Goal: Task Accomplishment & Management: Complete application form

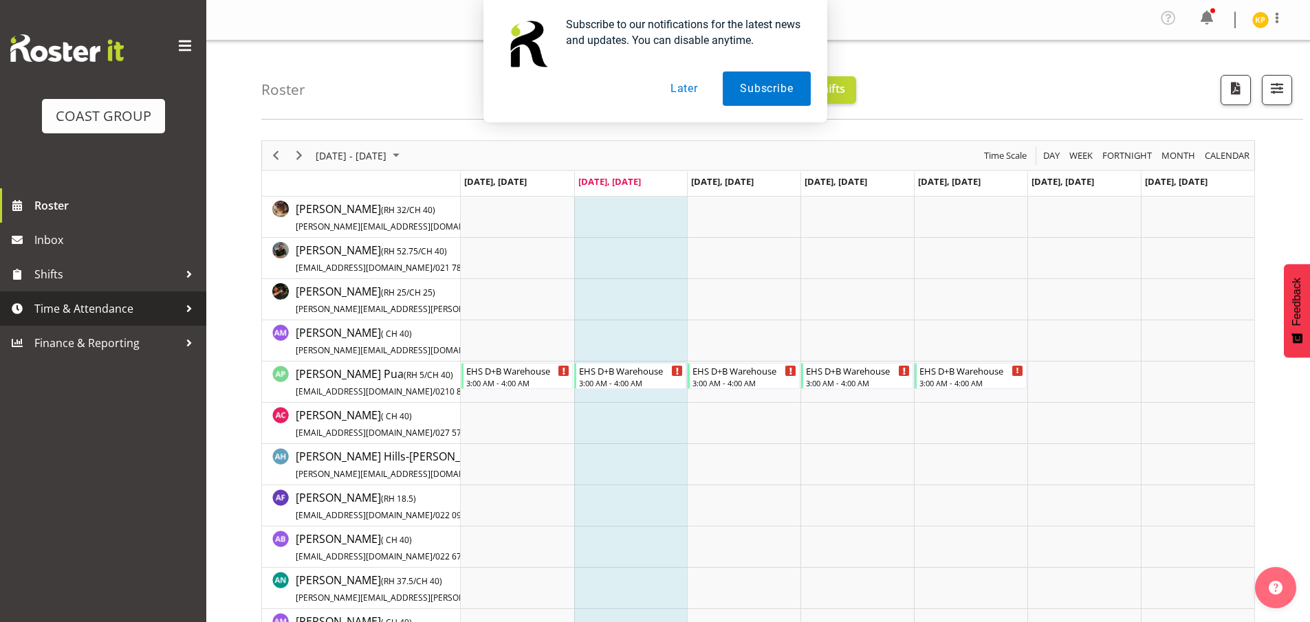
click at [145, 315] on span "Time & Attendance" at bounding box center [106, 308] width 144 height 21
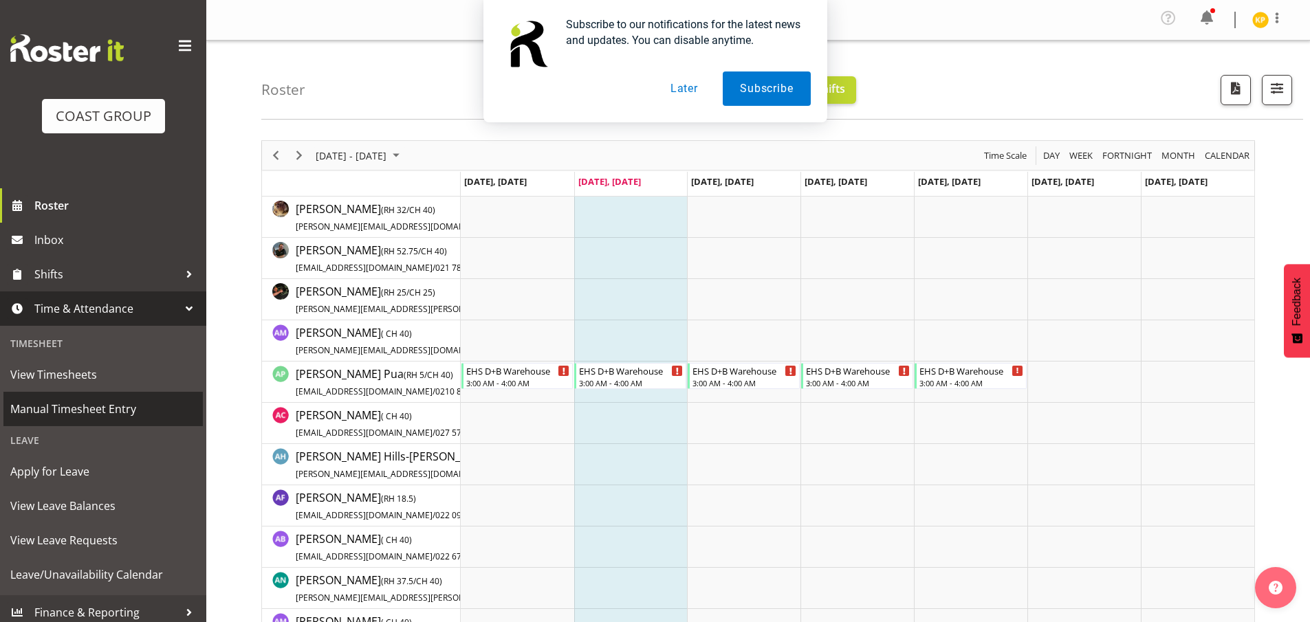
click at [118, 407] on span "Manual Timesheet Entry" at bounding box center [103, 409] width 186 height 21
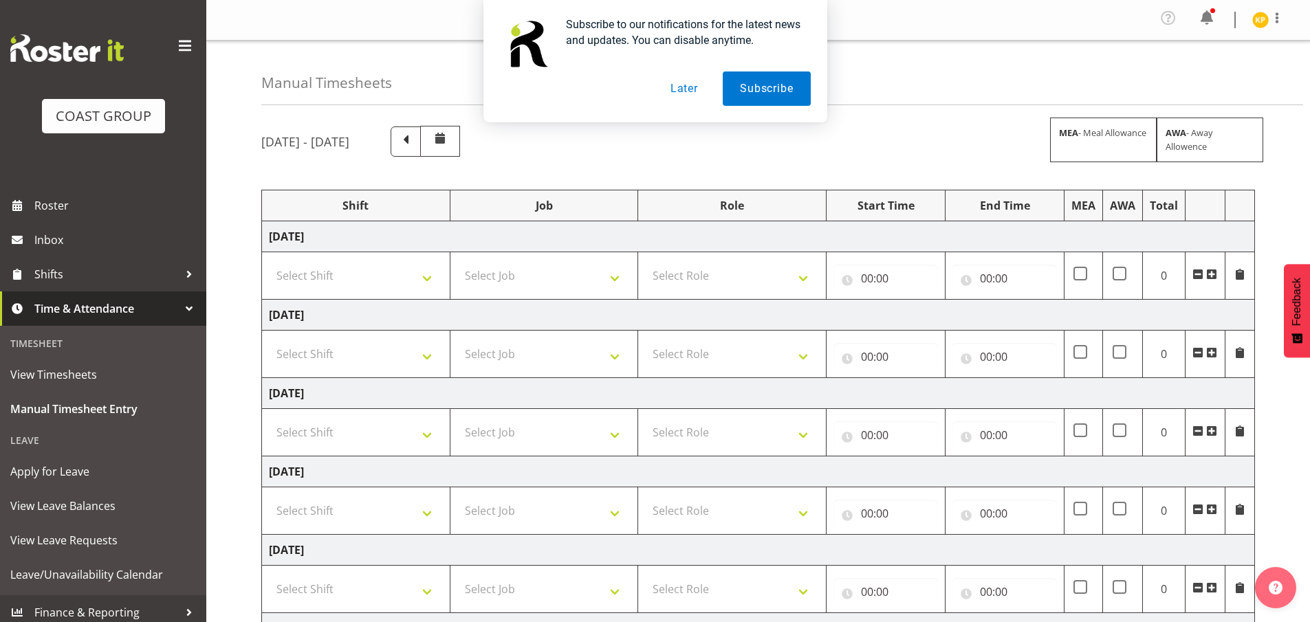
click at [679, 91] on button "Later" at bounding box center [684, 89] width 62 height 34
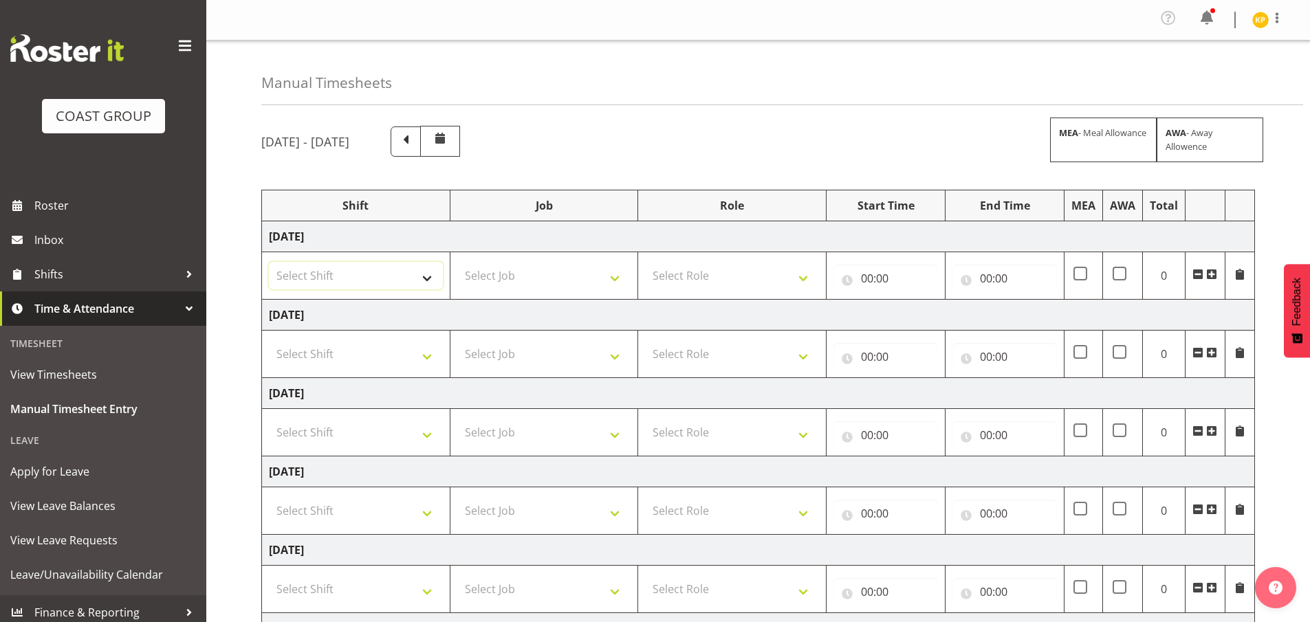
click at [392, 287] on select "Select Shift D+B @ HiNZ D+B Build D+B Build NZACA D+B Build Tech Day OCT 24 D+B…" at bounding box center [356, 276] width 174 height 28
select select "24997"
click at [269, 262] on select "Select Shift D+B @ HiNZ D+B Build D+B Build NZACA D+B Build Tech Day OCT 24 D+B…" at bounding box center [356, 276] width 174 height 28
click at [529, 273] on select "Select Job 1 Carlton Events 1 Carlton Hamilton 1 Carlton Wellington 1 EHS WAREH…" at bounding box center [544, 276] width 174 height 28
select select "9445"
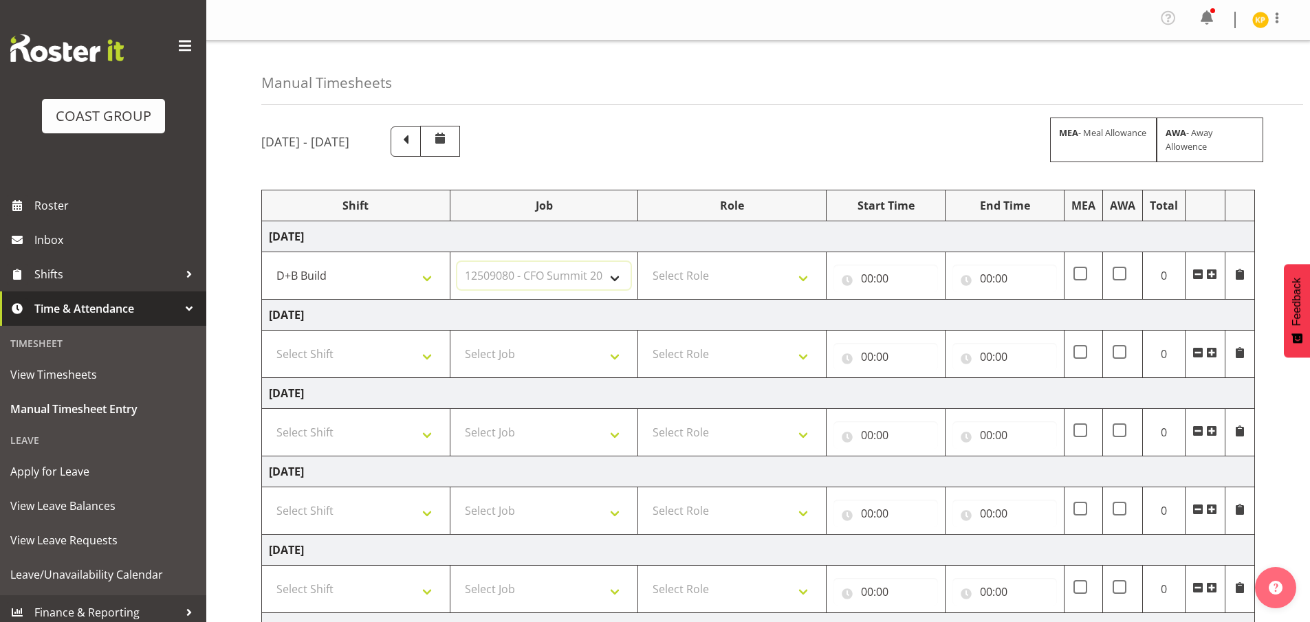
click at [457, 262] on select "Select Job 1 Carlton Events 1 Carlton Hamilton 1 Carlton Wellington 1 EHS WAREH…" at bounding box center [544, 276] width 174 height 28
click at [739, 284] on select "Select Role EHS AKL D+B" at bounding box center [732, 276] width 174 height 28
select select "194"
click at [645, 262] on select "Select Role EHS AKL D+B" at bounding box center [732, 276] width 174 height 28
click at [895, 273] on input "00:00" at bounding box center [885, 279] width 105 height 28
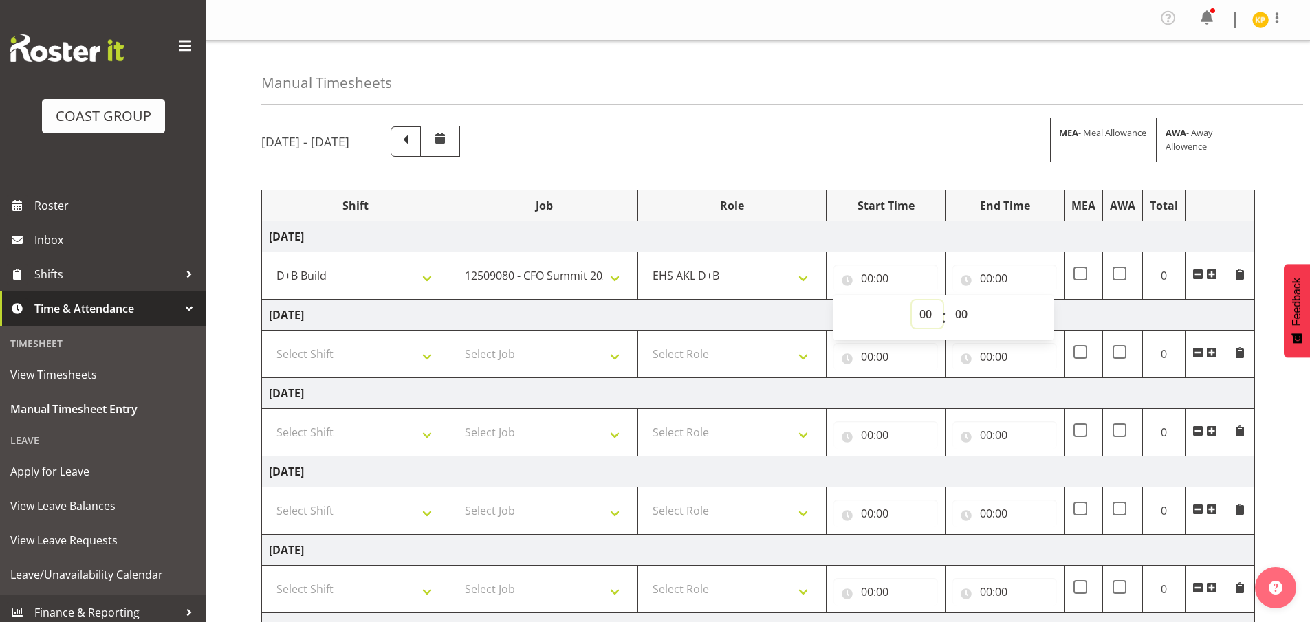
click at [920, 318] on select "00 01 02 03 04 05 06 07 08 09 10 11 12 13 14 15 16 17 18 19 20 21 22 23" at bounding box center [927, 315] width 31 height 28
select select "6"
click at [912, 301] on select "00 01 02 03 04 05 06 07 08 09 10 11 12 13 14 15 16 17 18 19 20 21 22 23" at bounding box center [927, 315] width 31 height 28
type input "06:00"
click at [996, 270] on input "00:00" at bounding box center [1004, 279] width 105 height 28
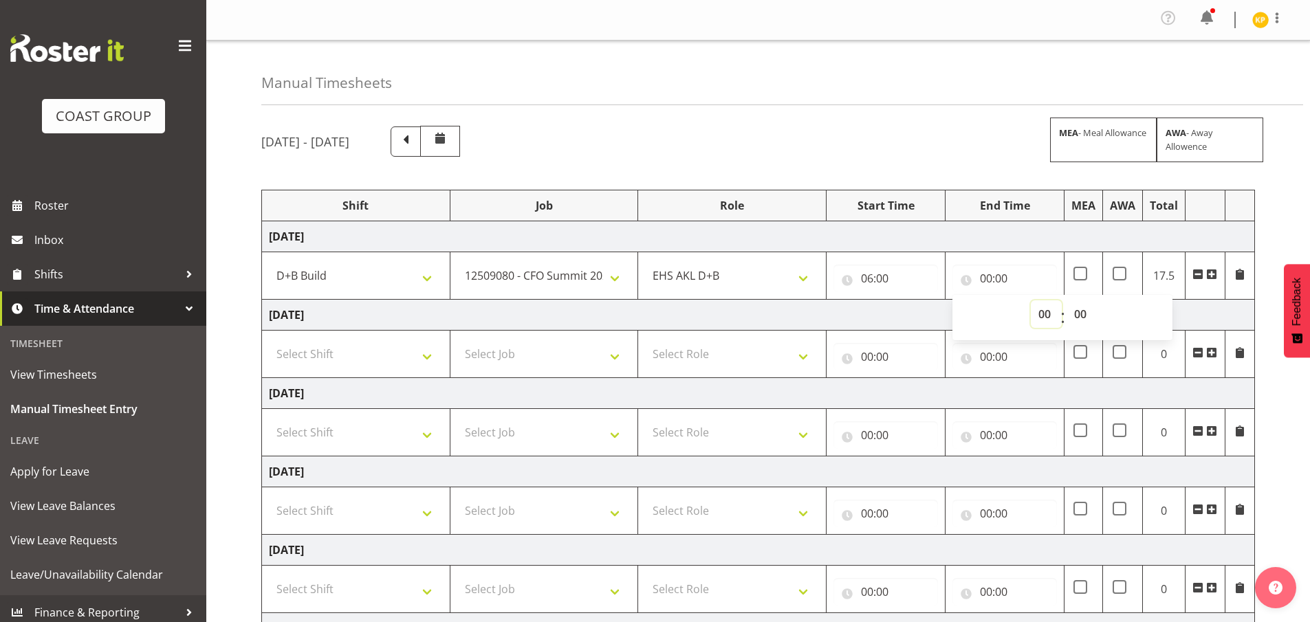
click at [1038, 314] on select "00 01 02 03 04 05 06 07 08 09 10 11 12 13 14 15 16 17 18 19 20 21 22 23" at bounding box center [1046, 315] width 31 height 28
select select "14"
click at [1031, 301] on select "00 01 02 03 04 05 06 07 08 09 10 11 12 13 14 15 16 17 18 19 20 21 22 23" at bounding box center [1046, 315] width 31 height 28
type input "14:00"
click at [1075, 312] on select "00 01 02 03 04 05 06 07 08 09 10 11 12 13 14 15 16 17 18 19 20 21 22 23 24 25 2…" at bounding box center [1082, 315] width 31 height 28
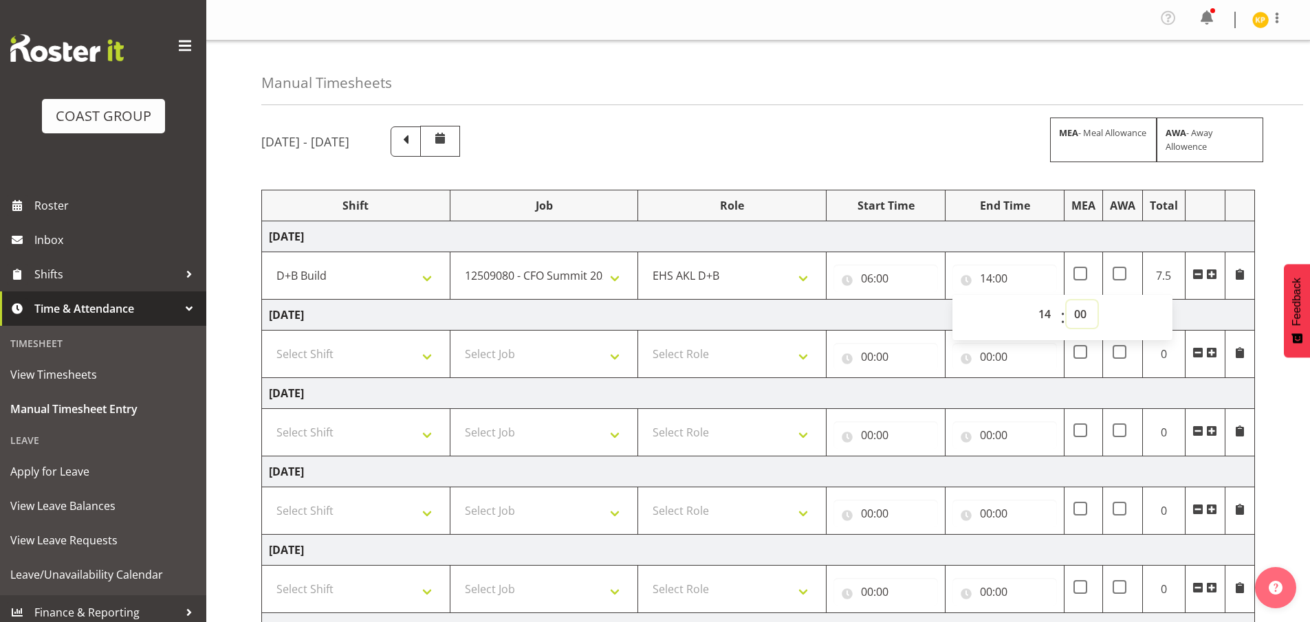
select select "30"
click at [1067, 301] on select "00 01 02 03 04 05 06 07 08 09 10 11 12 13 14 15 16 17 18 19 20 21 22 23 24 25 2…" at bounding box center [1082, 315] width 31 height 28
type input "14:30"
click at [675, 309] on td "Thursday 4th September 2025" at bounding box center [758, 315] width 993 height 31
click at [382, 348] on select "Select Shift D+B @ HiNZ D+B Build D+B Build NZACA D+B Build Tech Day OCT 24 D+B…" at bounding box center [356, 354] width 174 height 28
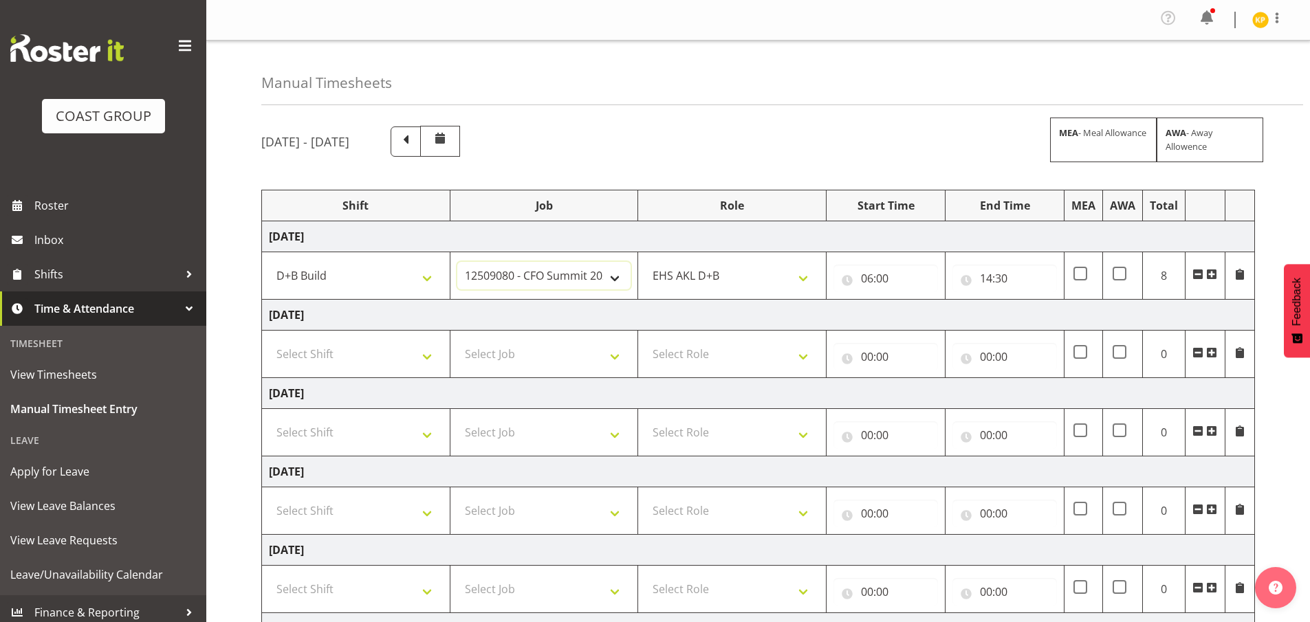
click at [587, 278] on select "1 Carlton Events 1 Carlton Hamilton 1 Carlton Wellington 1 EHS WAREHOUSE/OFFICE…" at bounding box center [544, 276] width 174 height 28
select select "10270"
click at [457, 262] on select "1 Carlton Events 1 Carlton Hamilton 1 Carlton Wellington 1 EHS WAREHOUSE/OFFICE…" at bounding box center [544, 276] width 174 height 28
click at [347, 349] on select "Select Shift D+B @ HiNZ D+B Build D+B Build NZACA D+B Build Tech Day OCT 24 D+B…" at bounding box center [356, 354] width 174 height 28
select select "40079"
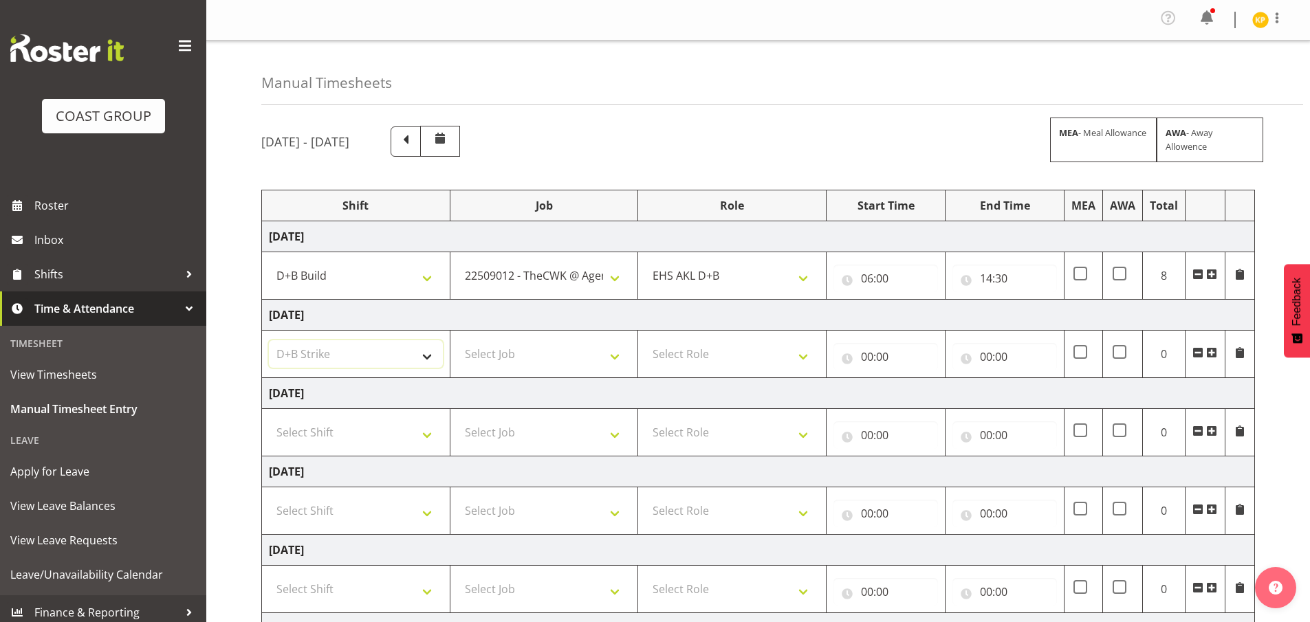
click at [269, 340] on select "Select Shift D+B @ HiNZ D+B Build D+B Build NZACA D+B Build Tech Day OCT 24 D+B…" at bounding box center [356, 354] width 174 height 28
click at [529, 355] on select "Select Job 1 Carlton Events 1 Carlton Hamilton 1 Carlton Wellington 1 EHS WAREH…" at bounding box center [544, 354] width 174 height 28
select select "10270"
click at [457, 340] on select "Select Job 1 Carlton Events 1 Carlton Hamilton 1 Carlton Wellington 1 EHS WAREH…" at bounding box center [544, 354] width 174 height 28
click at [769, 362] on select "Select Role EHS AKL D+B" at bounding box center [732, 354] width 174 height 28
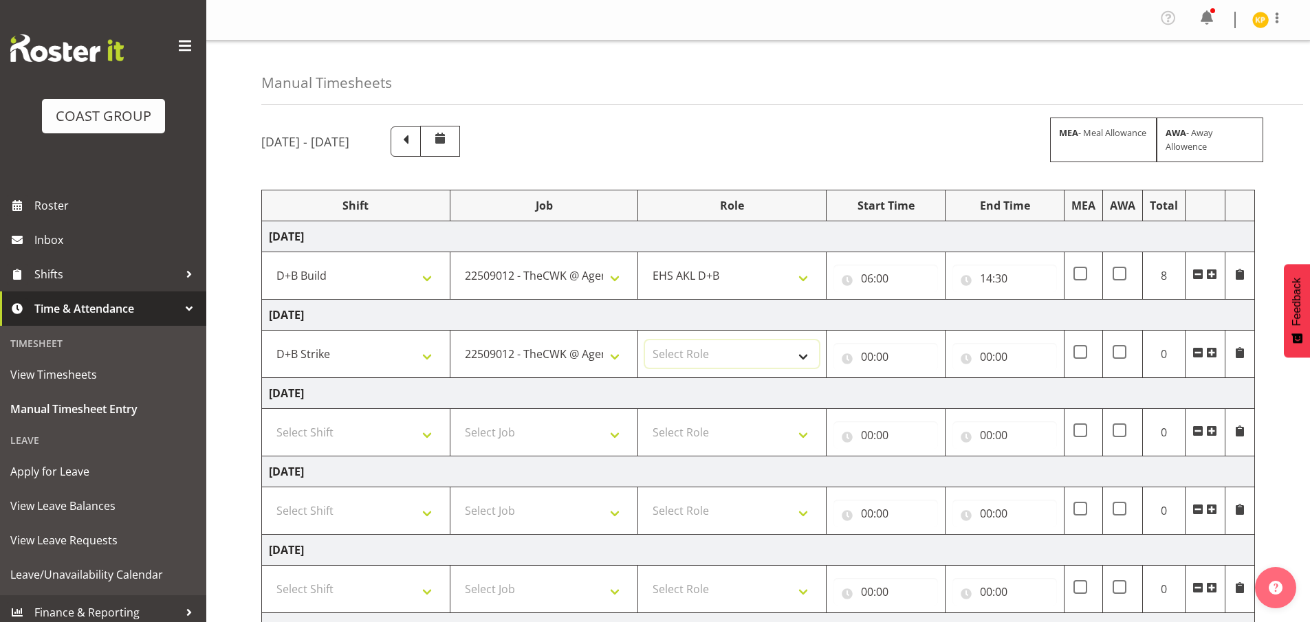
select select "194"
click at [645, 340] on select "Select Role EHS AKL D+B" at bounding box center [732, 354] width 174 height 28
click at [885, 361] on input "00:00" at bounding box center [885, 357] width 105 height 28
click at [920, 399] on select "00 01 02 03 04 05 06 07 08 09 10 11 12 13 14 15 16 17 18 19 20 21 22 23" at bounding box center [927, 393] width 31 height 28
select select "13"
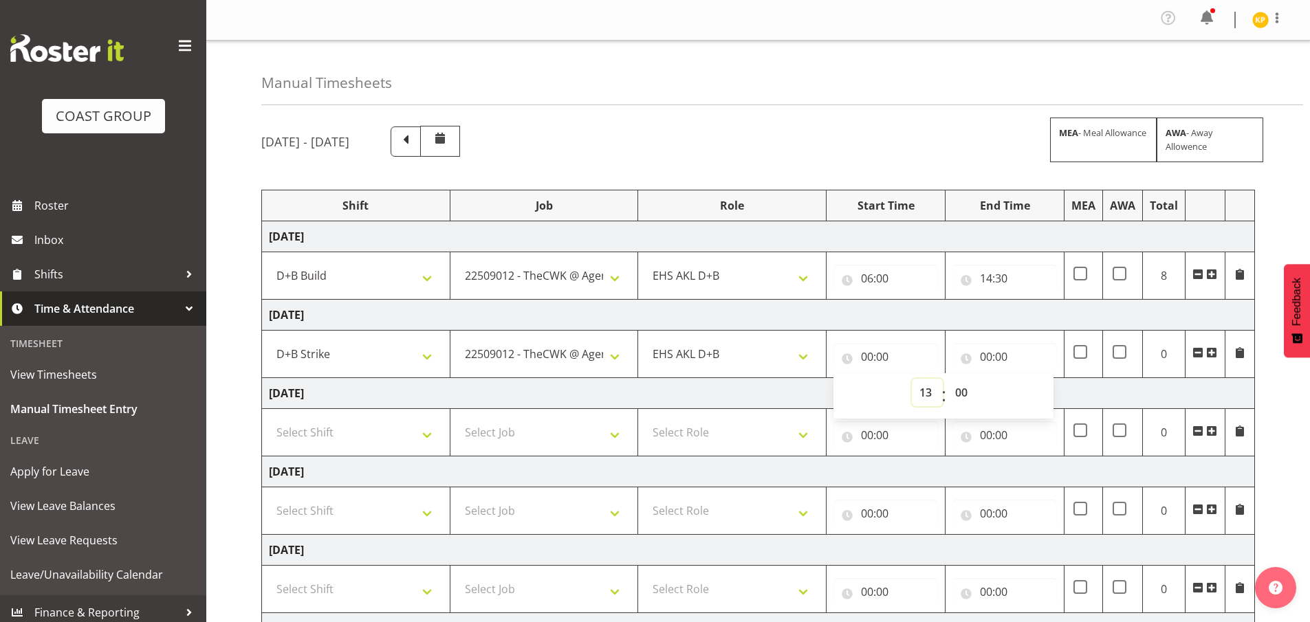
click at [912, 379] on select "00 01 02 03 04 05 06 07 08 09 10 11 12 13 14 15 16 17 18 19 20 21 22 23" at bounding box center [927, 393] width 31 height 28
type input "13:00"
click at [1003, 357] on input "00:00" at bounding box center [1004, 357] width 105 height 28
click at [1045, 391] on select "00 01 02 03 04 05 06 07 08 09 10 11 12 13 14 15 16 17 18 19 20 21 22 23" at bounding box center [1046, 393] width 31 height 28
select select "18"
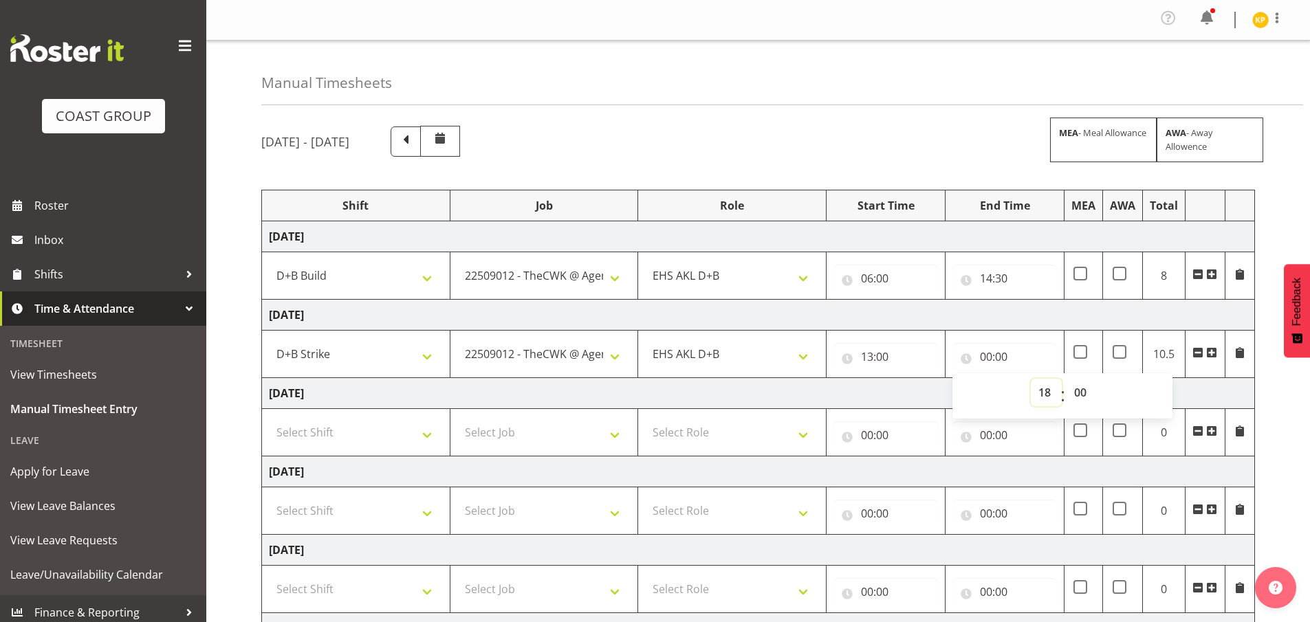
click at [1031, 379] on select "00 01 02 03 04 05 06 07 08 09 10 11 12 13 14 15 16 17 18 19 20 21 22 23" at bounding box center [1046, 393] width 31 height 28
type input "18:00"
click at [1212, 356] on span at bounding box center [1211, 352] width 11 height 11
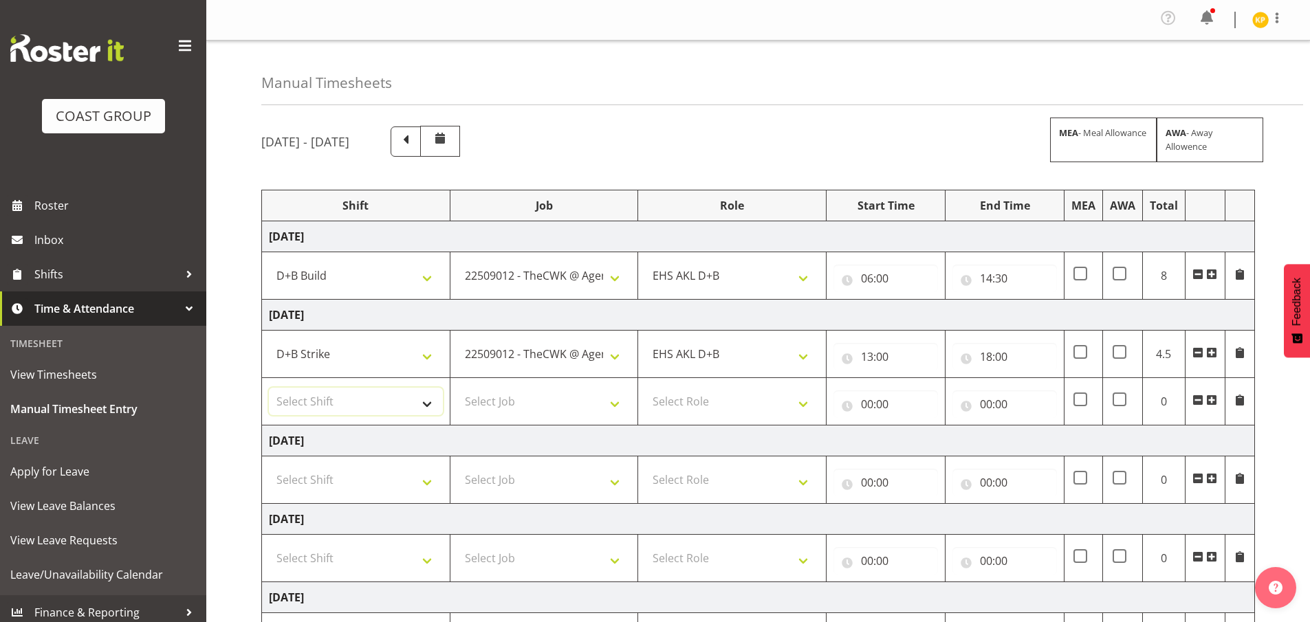
click at [408, 406] on select "Select Shift D+B @ HiNZ D+B Build D+B Build NZACA D+B Build Tech Day OCT 24 D+B…" at bounding box center [356, 402] width 174 height 28
select select "40079"
click at [269, 388] on select "Select Shift D+B @ HiNZ D+B Build D+B Build NZACA D+B Build Tech Day OCT 24 D+B…" at bounding box center [356, 402] width 174 height 28
click at [510, 401] on select "Select Job 1 Carlton Events 1 Carlton Hamilton 1 Carlton Wellington 1 EHS WAREH…" at bounding box center [544, 402] width 174 height 28
select select "9445"
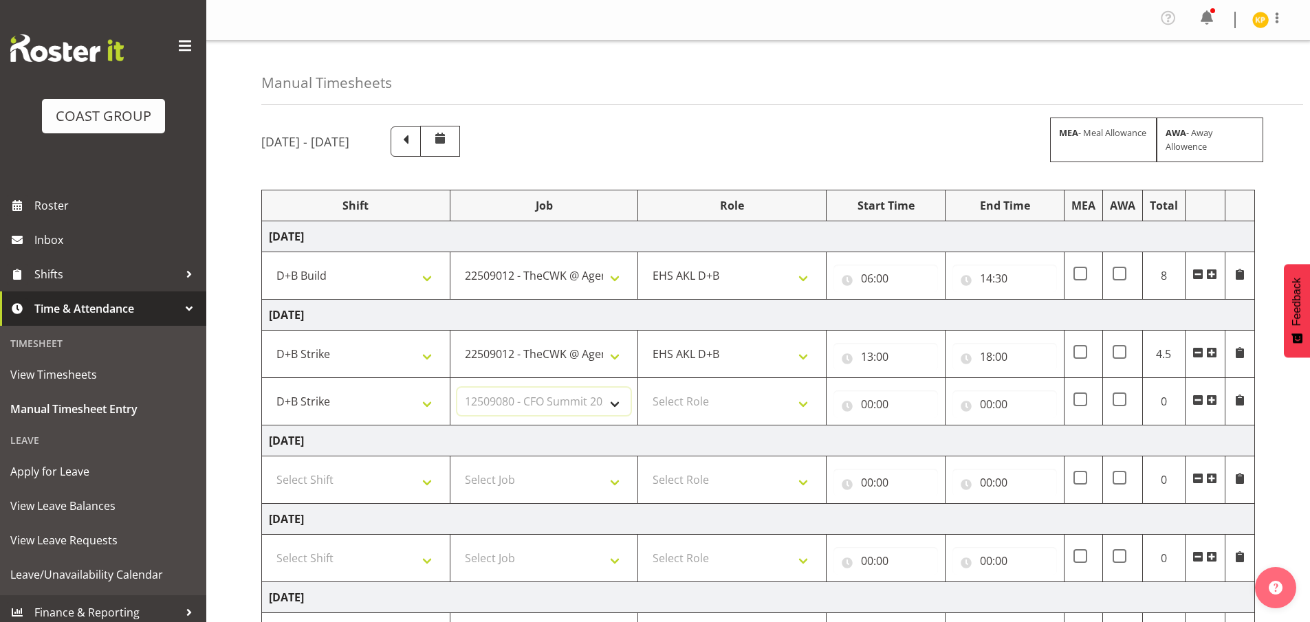
click at [457, 388] on select "Select Job 1 Carlton Events 1 Carlton Hamilton 1 Carlton Wellington 1 EHS WAREH…" at bounding box center [544, 402] width 174 height 28
click at [699, 400] on select "Select Role EHS AKL D+B" at bounding box center [732, 402] width 174 height 28
select select "194"
click at [645, 388] on select "Select Role EHS AKL D+B" at bounding box center [732, 402] width 174 height 28
click at [875, 402] on input "00:00" at bounding box center [885, 405] width 105 height 28
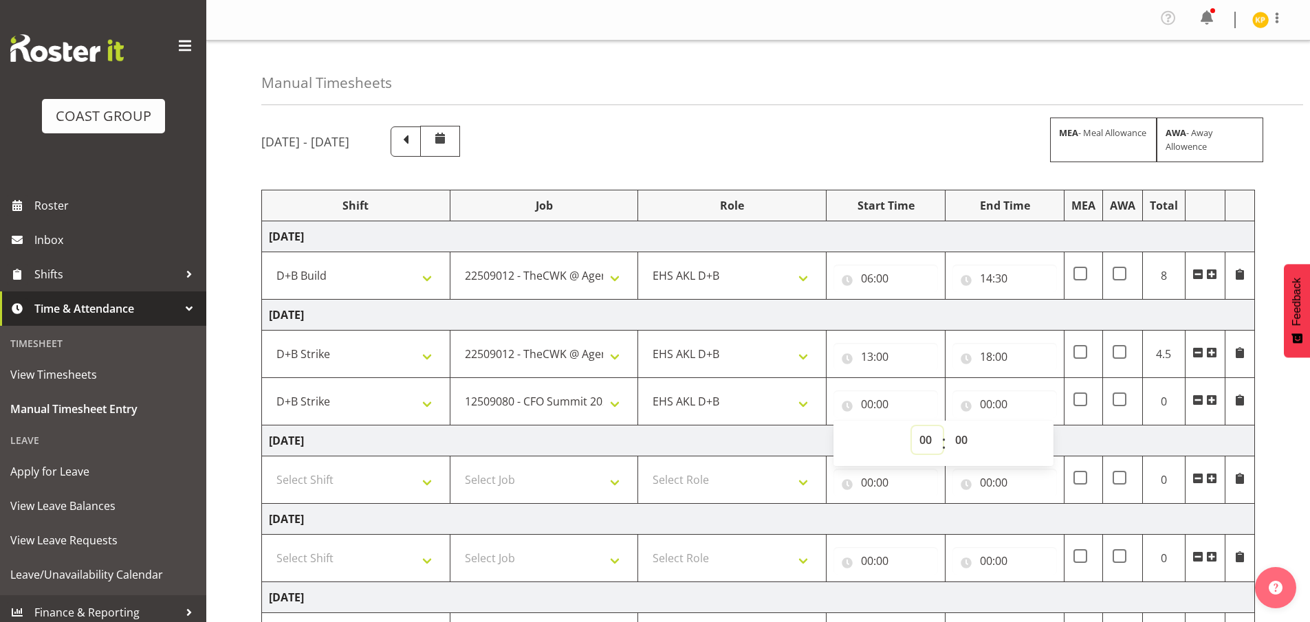
click at [921, 439] on select "00 01 02 03 04 05 06 07 08 09 10 11 12 13 14 15 16 17 18 19 20 21 22 23" at bounding box center [927, 440] width 31 height 28
select select "18"
click at [912, 426] on select "00 01 02 03 04 05 06 07 08 09 10 11 12 13 14 15 16 17 18 19 20 21 22 23" at bounding box center [927, 440] width 31 height 28
type input "18:00"
click at [992, 402] on input "00:00" at bounding box center [1004, 405] width 105 height 28
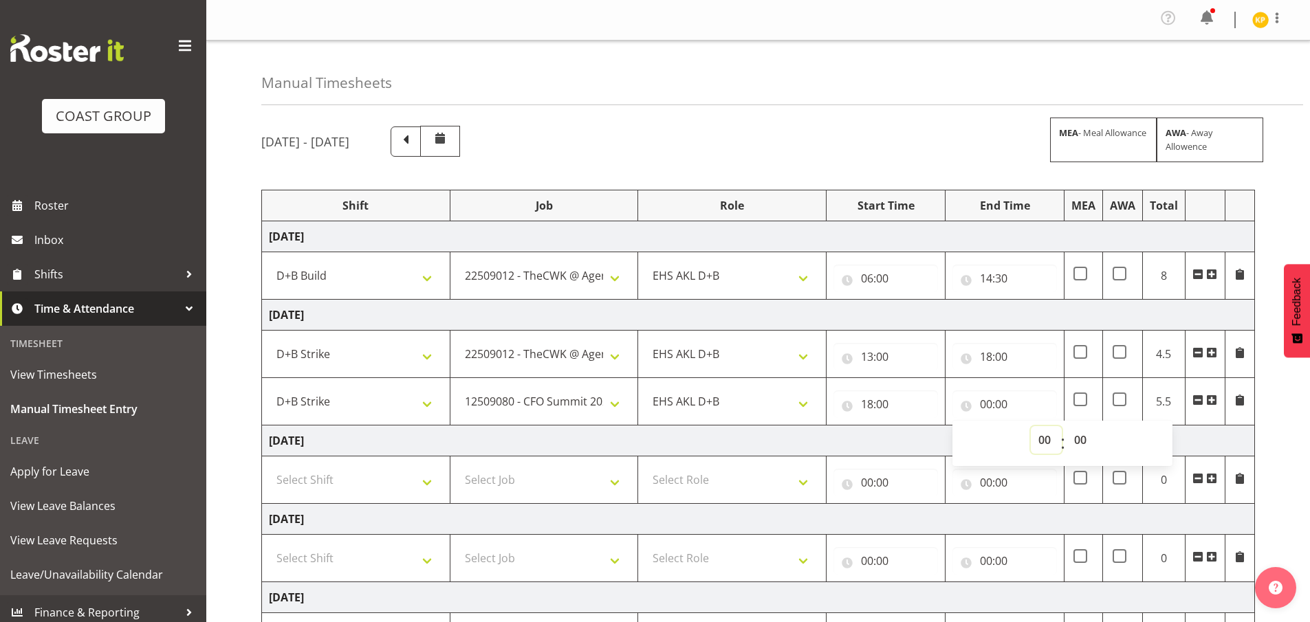
click at [1039, 442] on select "00 01 02 03 04 05 06 07 08 09 10 11 12 13 14 15 16 17 18 19 20 21 22 23" at bounding box center [1046, 440] width 31 height 28
select select "21"
click at [1031, 426] on select "00 01 02 03 04 05 06 07 08 09 10 11 12 13 14 15 16 17 18 19 20 21 22 23" at bounding box center [1046, 440] width 31 height 28
type input "21:00"
click at [1089, 435] on select "00 01 02 03 04 05 06 07 08 09 10 11 12 13 14 15 16 17 18 19 20 21 22 23 24 25 2…" at bounding box center [1082, 440] width 31 height 28
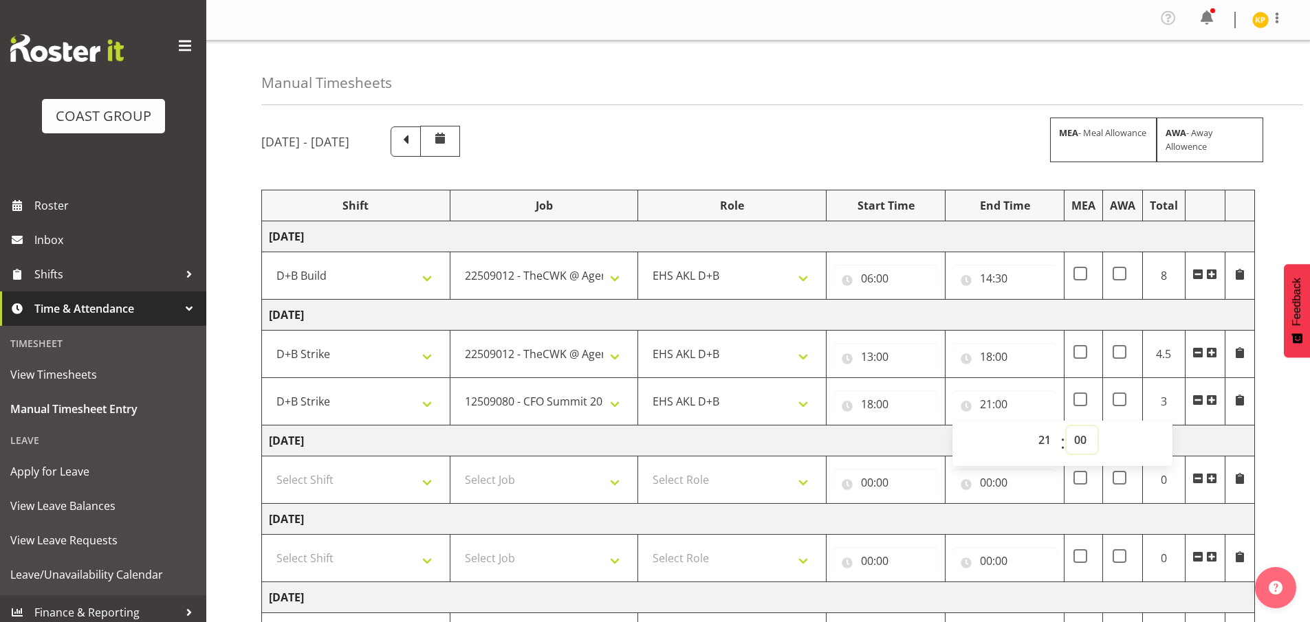
select select "30"
click at [1067, 426] on select "00 01 02 03 04 05 06 07 08 09 10 11 12 13 14 15 16 17 18 19 20 21 22 23 24 25 2…" at bounding box center [1082, 440] width 31 height 28
type input "21:30"
click at [1240, 432] on td "Friday 5th September 2025" at bounding box center [758, 441] width 993 height 31
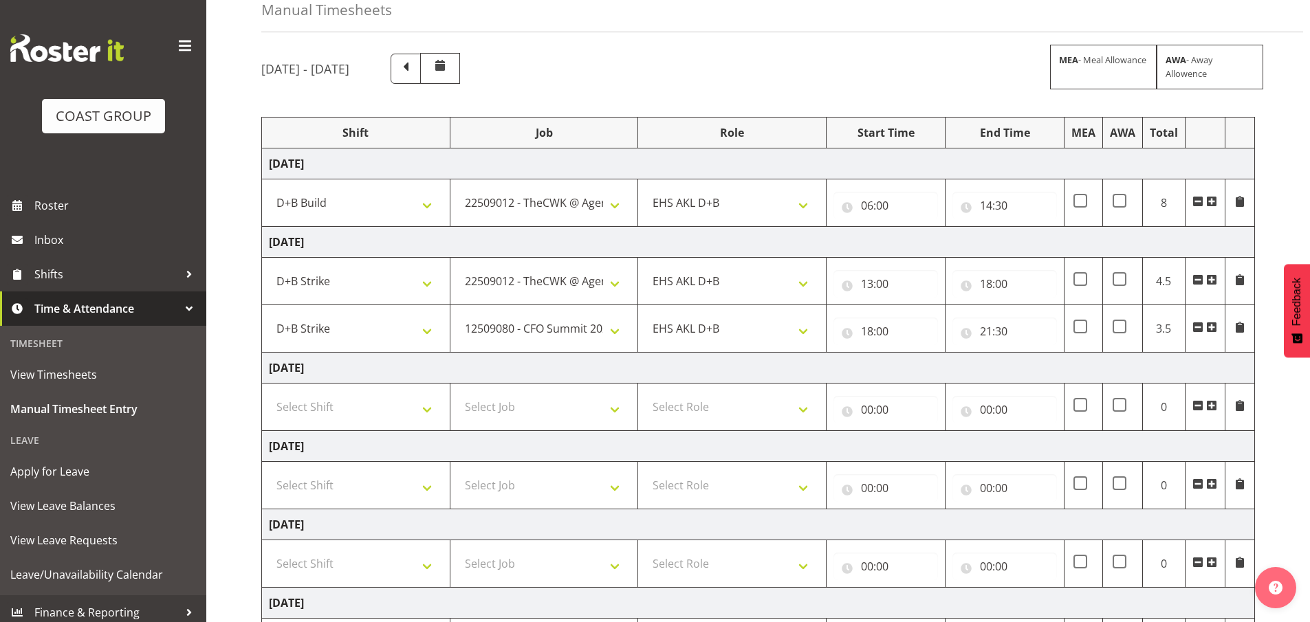
scroll to position [72, 0]
click at [886, 294] on input "13:00" at bounding box center [885, 285] width 105 height 28
click at [913, 320] on select "00 01 02 03 04 05 06 07 08 09 10 11 12 13 14 15 16 17 18 19 20 21 22 23" at bounding box center [927, 321] width 31 height 28
select select "12"
click at [912, 307] on select "00 01 02 03 04 05 06 07 08 09 10 11 12 13 14 15 16 17 18 19 20 21 22 23" at bounding box center [927, 321] width 31 height 28
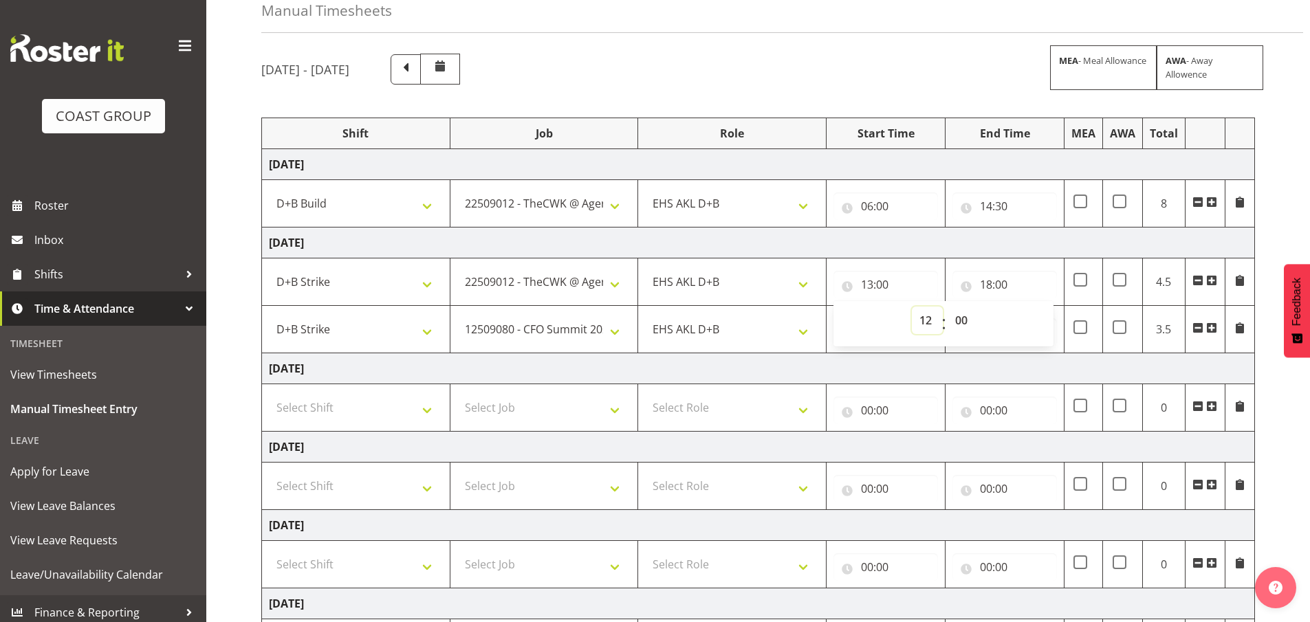
type input "12:00"
click at [963, 314] on select "00 01 02 03 04 05 06 07 08 09 10 11 12 13 14 15 16 17 18 19 20 21 22 23 24 25 2…" at bounding box center [963, 321] width 31 height 28
select select "30"
click at [948, 307] on select "00 01 02 03 04 05 06 07 08 09 10 11 12 13 14 15 16 17 18 19 20 21 22 23 24 25 2…" at bounding box center [963, 321] width 31 height 28
type input "12:30"
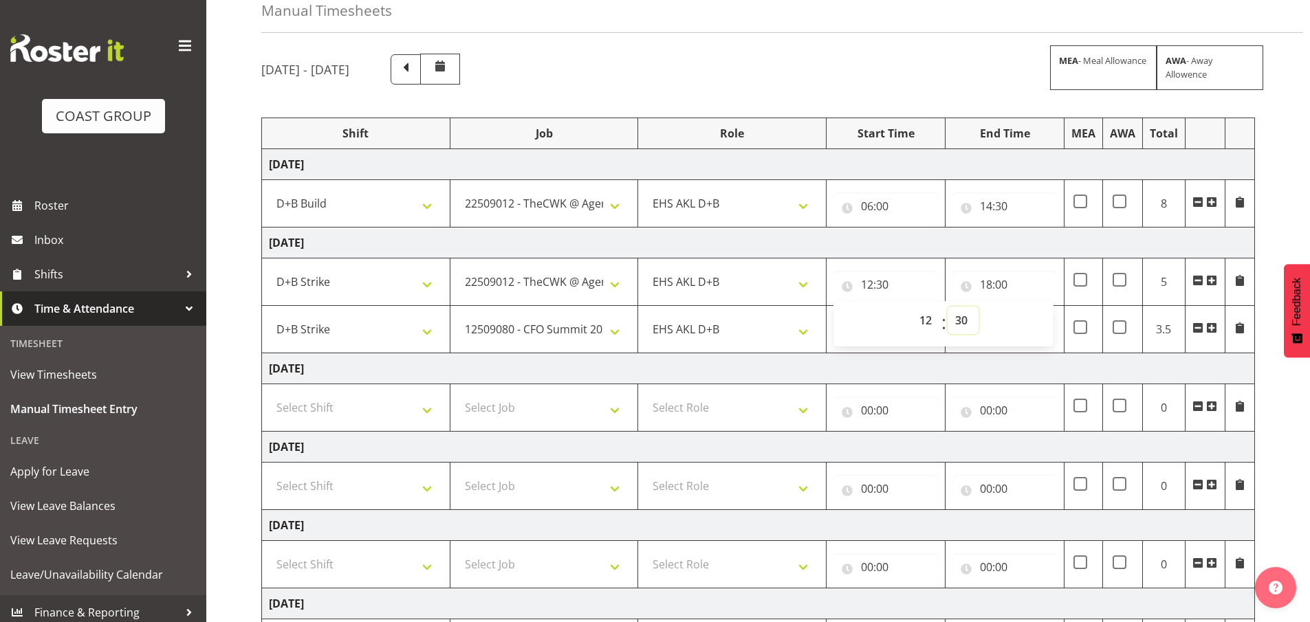
click at [966, 319] on select "00 01 02 03 04 05 06 07 08 09 10 11 12 13 14 15 16 17 18 19 20 21 22 23 24 25 2…" at bounding box center [963, 321] width 31 height 28
select select "0"
click at [948, 307] on select "00 01 02 03 04 05 06 07 08 09 10 11 12 13 14 15 16 17 18 19 20 21 22 23 24 25 2…" at bounding box center [963, 321] width 31 height 28
type input "12:00"
click at [1153, 240] on td "Thursday 4th September 2025" at bounding box center [758, 243] width 993 height 31
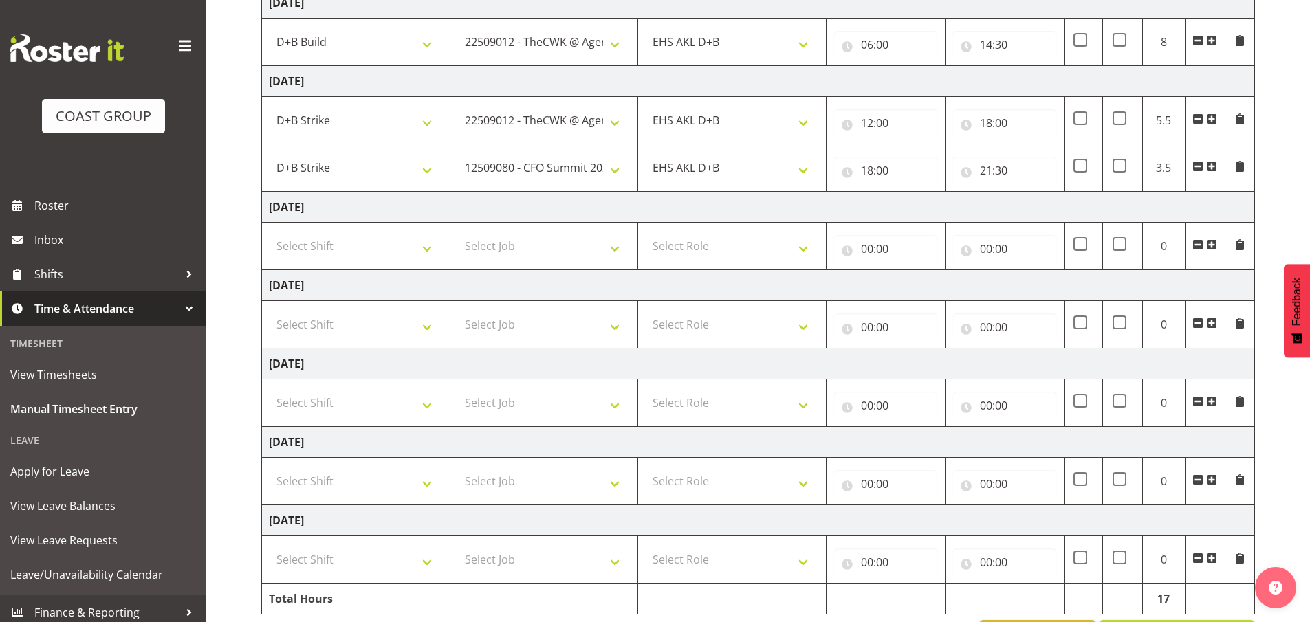
scroll to position [234, 0]
click at [430, 244] on select "Select Shift D+B @ HiNZ D+B Build D+B Build NZACA D+B Build Tech Day OCT 24 D+B…" at bounding box center [356, 246] width 174 height 28
select select "40079"
click at [269, 232] on select "Select Shift D+B @ HiNZ D+B Build D+B Build NZACA D+B Build Tech Day OCT 24 D+B…" at bounding box center [356, 246] width 174 height 28
click at [507, 252] on select "Select Job 1 Carlton Events 1 Carlton Hamilton 1 Carlton Wellington 1 EHS WAREH…" at bounding box center [544, 246] width 174 height 28
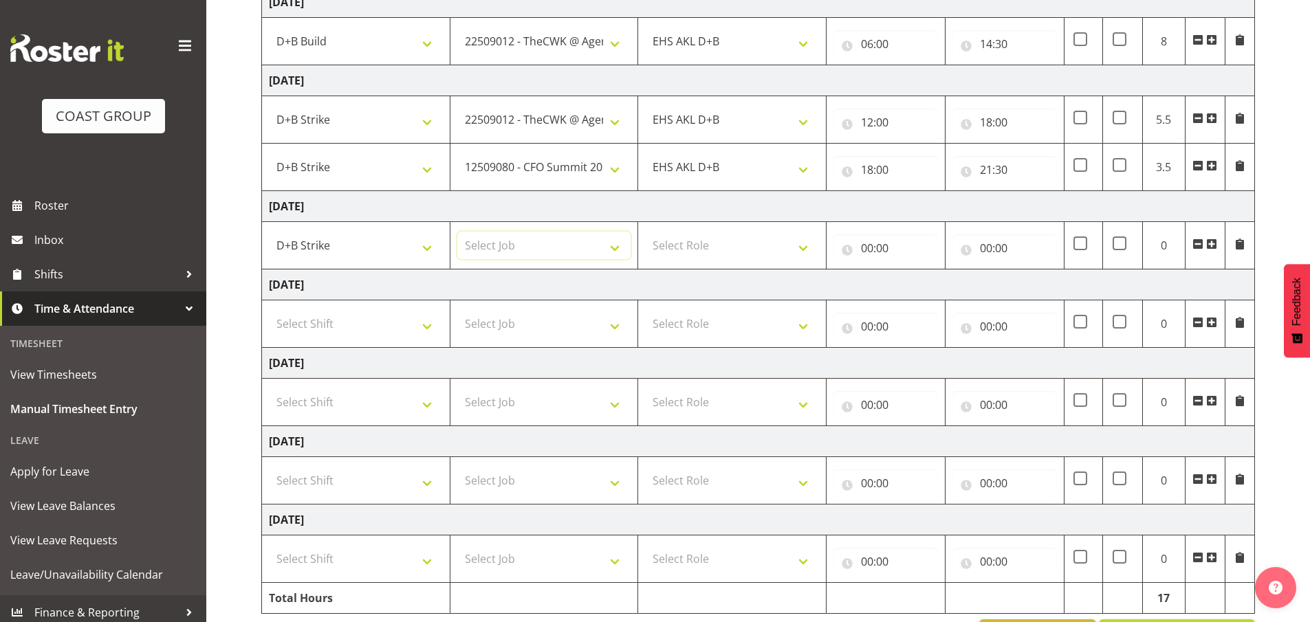
select select "9630"
click at [457, 232] on select "Select Job 1 Carlton Events 1 Carlton Hamilton 1 Carlton Wellington 1 EHS WAREH…" at bounding box center [544, 246] width 174 height 28
click at [734, 253] on select "Select Role EHS AKL D+B" at bounding box center [732, 246] width 174 height 28
select select "194"
click at [645, 232] on select "Select Role EHS AKL D+B" at bounding box center [732, 246] width 174 height 28
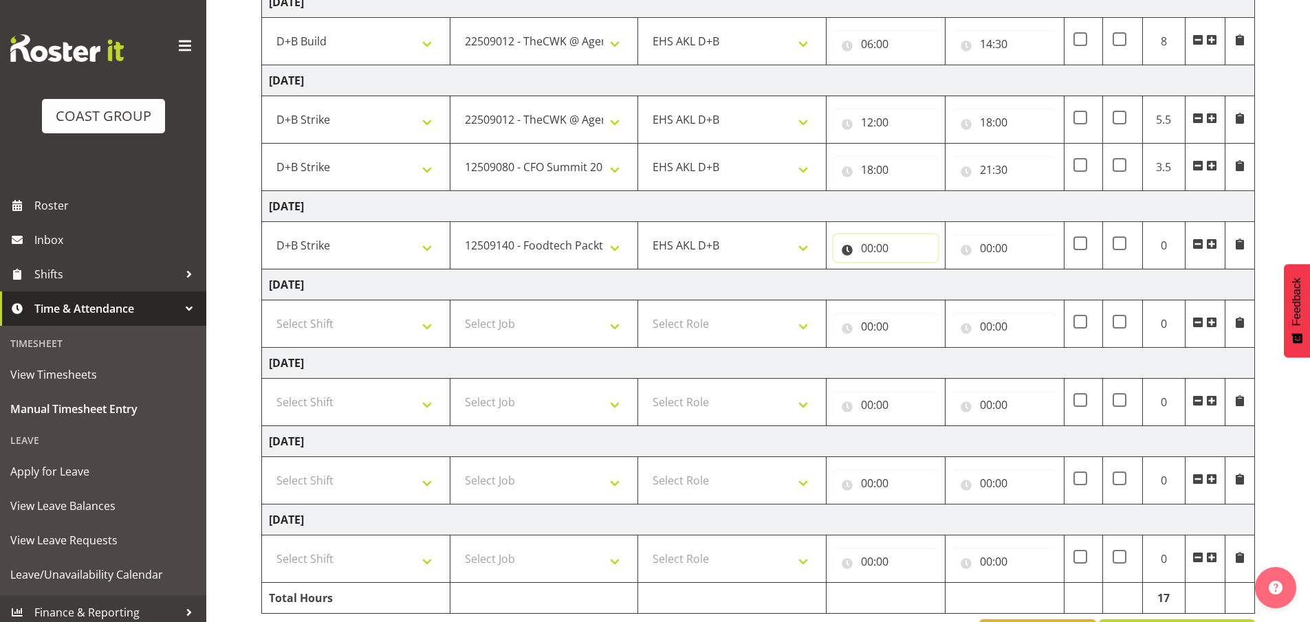
click at [867, 242] on input "00:00" at bounding box center [885, 248] width 105 height 28
click at [931, 281] on select "00 01 02 03 04 05 06 07 08 09 10 11 12 13 14 15 16 17 18 19 20 21 22 23" at bounding box center [927, 284] width 31 height 28
select select "6"
click at [912, 270] on select "00 01 02 03 04 05 06 07 08 09 10 11 12 13 14 15 16 17 18 19 20 21 22 23" at bounding box center [927, 284] width 31 height 28
type input "06:00"
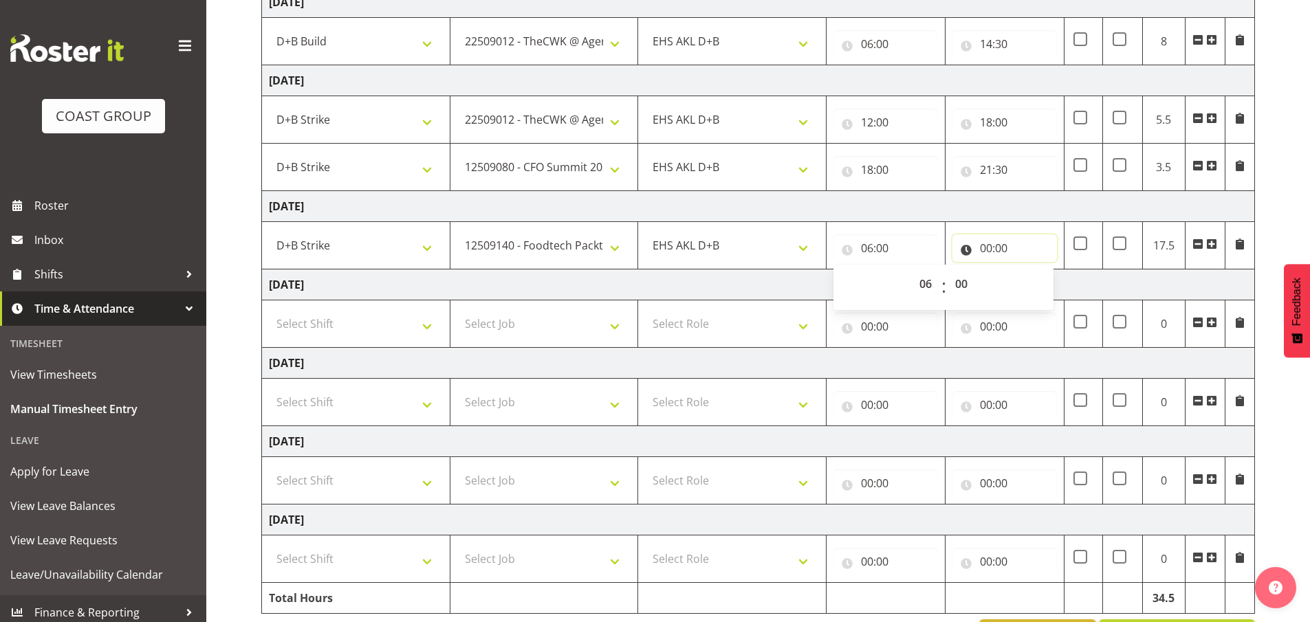
click at [987, 248] on input "00:00" at bounding box center [1004, 248] width 105 height 28
click at [1042, 279] on select "00 01 02 03 04 05 06 07 08 09 10 11 12 13 14 15 16 17 18 19 20 21 22 23" at bounding box center [1046, 284] width 31 height 28
select select "14"
click at [1031, 270] on select "00 01 02 03 04 05 06 07 08 09 10 11 12 13 14 15 16 17 18 19 20 21 22 23" at bounding box center [1046, 284] width 31 height 28
type input "14:00"
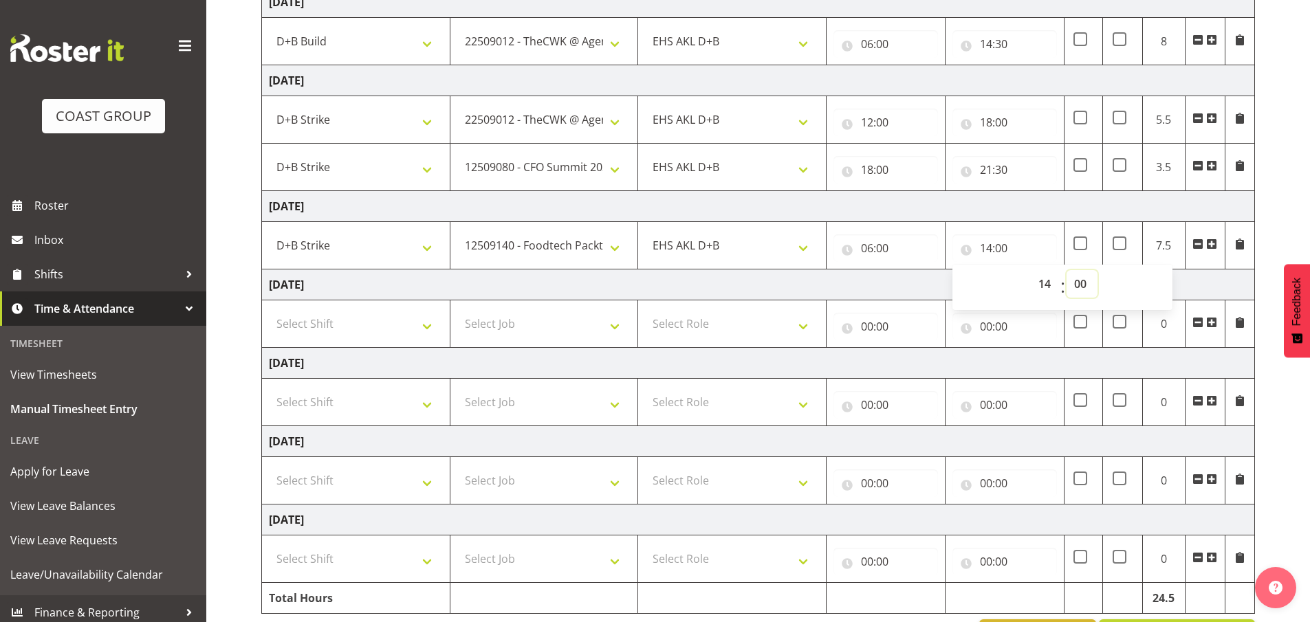
click at [1090, 290] on select "00 01 02 03 04 05 06 07 08 09 10 11 12 13 14 15 16 17 18 19 20 21 22 23 24 25 2…" at bounding box center [1082, 284] width 31 height 28
select select "30"
click at [1067, 270] on select "00 01 02 03 04 05 06 07 08 09 10 11 12 13 14 15 16 17 18 19 20 21 22 23 24 25 2…" at bounding box center [1082, 284] width 31 height 28
type input "14:30"
click at [393, 326] on select "Select Shift D+B @ HiNZ D+B Build D+B Build NZACA D+B Build Tech Day OCT 24 D+B…" at bounding box center [356, 324] width 174 height 28
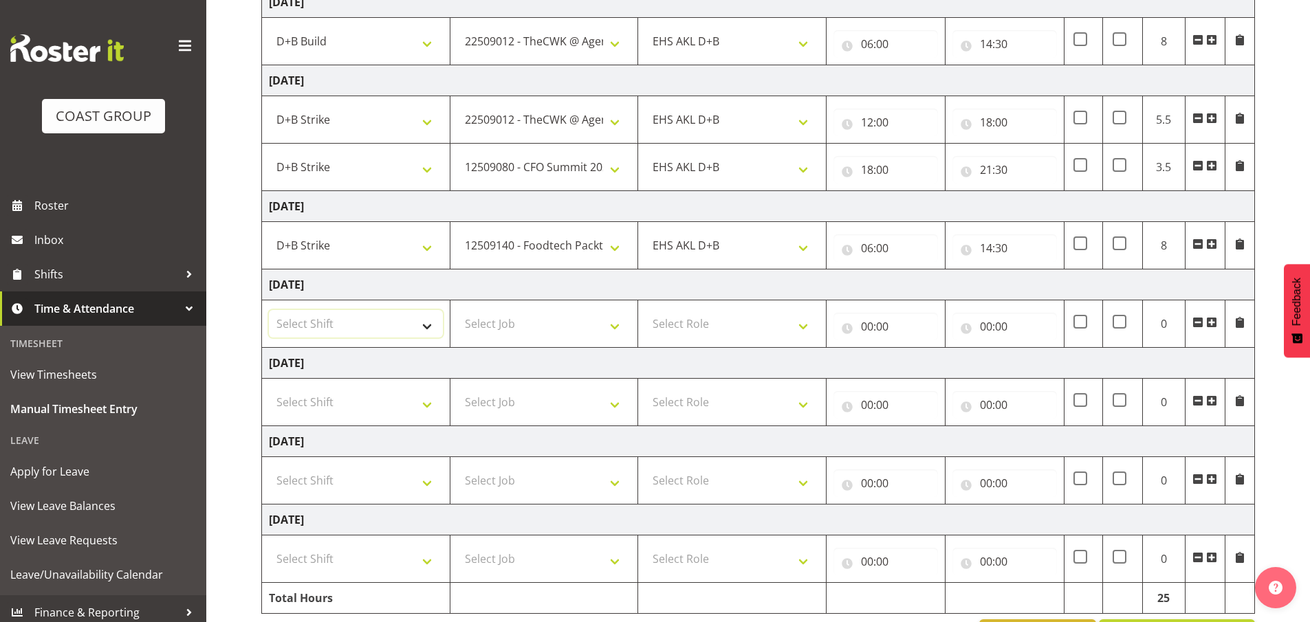
select select "24997"
click at [269, 310] on select "Select Shift D+B @ HiNZ D+B Build D+B Build NZACA D+B Build Tech Day OCT 24 D+B…" at bounding box center [356, 324] width 174 height 28
click at [527, 323] on select "Select Job 1 Carlton Events 1 Carlton Hamilton 1 Carlton Wellington 1 EHS WAREH…" at bounding box center [544, 324] width 174 height 28
select select "9932"
click at [457, 310] on select "Select Job 1 Carlton Events 1 Carlton Hamilton 1 Carlton Wellington 1 EHS WAREH…" at bounding box center [544, 324] width 174 height 28
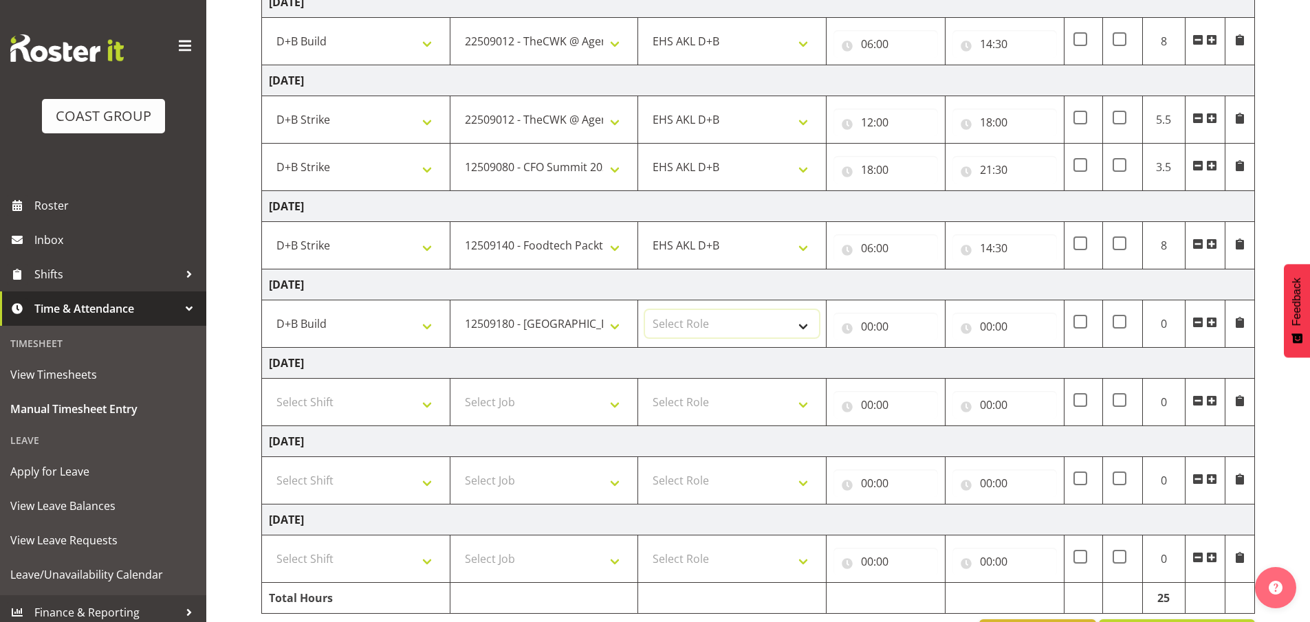
click at [754, 327] on select "Select Role EHS AKL D+B" at bounding box center [732, 324] width 174 height 28
select select "194"
click at [645, 310] on select "Select Role EHS AKL D+B" at bounding box center [732, 324] width 174 height 28
click at [884, 326] on input "00:00" at bounding box center [885, 327] width 105 height 28
click at [930, 356] on select "00 01 02 03 04 05 06 07 08 09 10 11 12 13 14 15 16 17 18 19 20 21 22 23" at bounding box center [927, 363] width 31 height 28
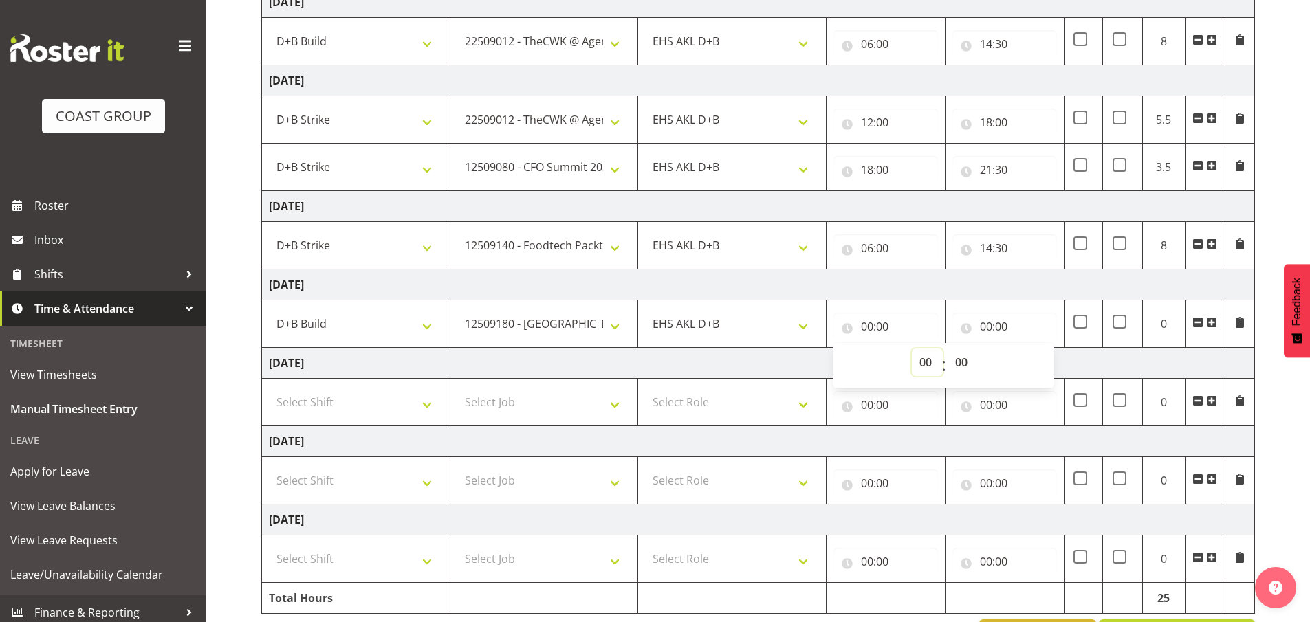
select select "6"
click at [912, 349] on select "00 01 02 03 04 05 06 07 08 09 10 11 12 13 14 15 16 17 18 19 20 21 22 23" at bounding box center [927, 363] width 31 height 28
type input "06:00"
click at [993, 320] on input "00:00" at bounding box center [1004, 327] width 105 height 28
click at [1044, 362] on select "00 01 02 03 04 05 06 07 08 09 10 11 12 13 14 15 16 17 18 19 20 21 22 23" at bounding box center [1046, 363] width 31 height 28
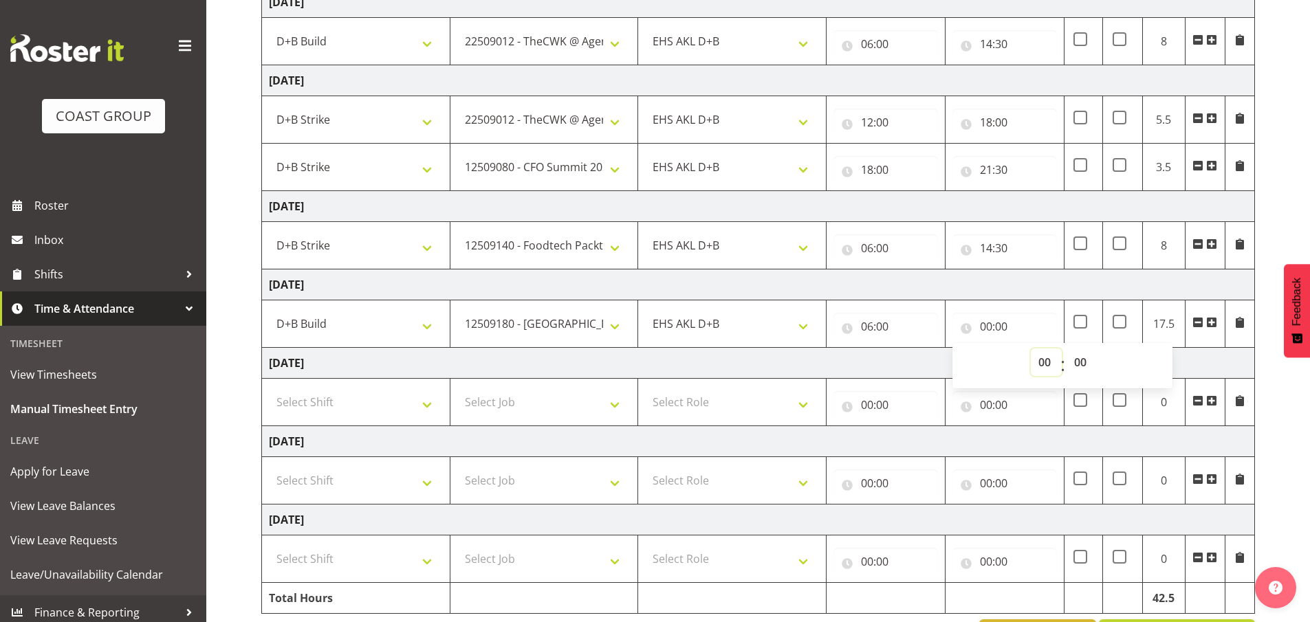
select select "14"
click at [1031, 349] on select "00 01 02 03 04 05 06 07 08 09 10 11 12 13 14 15 16 17 18 19 20 21 22 23" at bounding box center [1046, 363] width 31 height 28
type input "14:00"
click at [1078, 359] on select "00 01 02 03 04 05 06 07 08 09 10 11 12 13 14 15 16 17 18 19 20 21 22 23 24 25 2…" at bounding box center [1082, 363] width 31 height 28
select select "30"
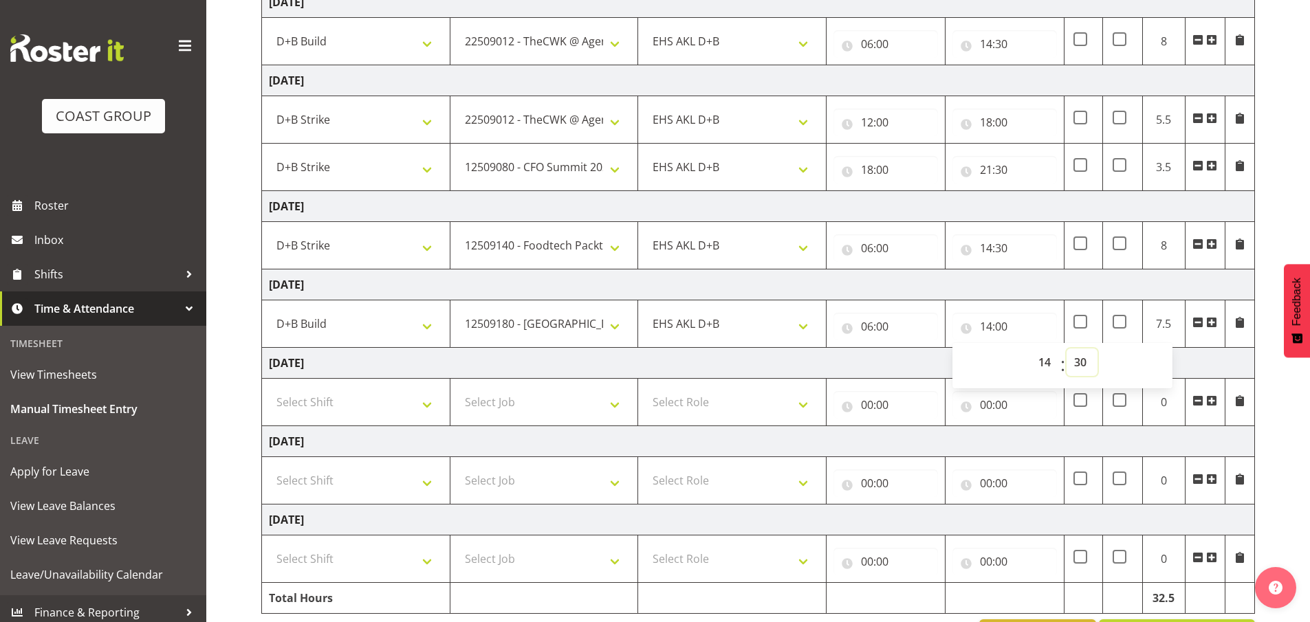
click at [1067, 349] on select "00 01 02 03 04 05 06 07 08 09 10 11 12 13 14 15 16 17 18 19 20 21 22 23 24 25 2…" at bounding box center [1082, 363] width 31 height 28
type input "14:30"
click at [877, 360] on td "Sunday 7th September 2025" at bounding box center [758, 363] width 993 height 31
click at [346, 404] on select "Select Shift D+B @ HiNZ D+B Build D+B Build NZACA D+B Build Tech Day OCT 24 D+B…" at bounding box center [356, 403] width 174 height 28
select select "24997"
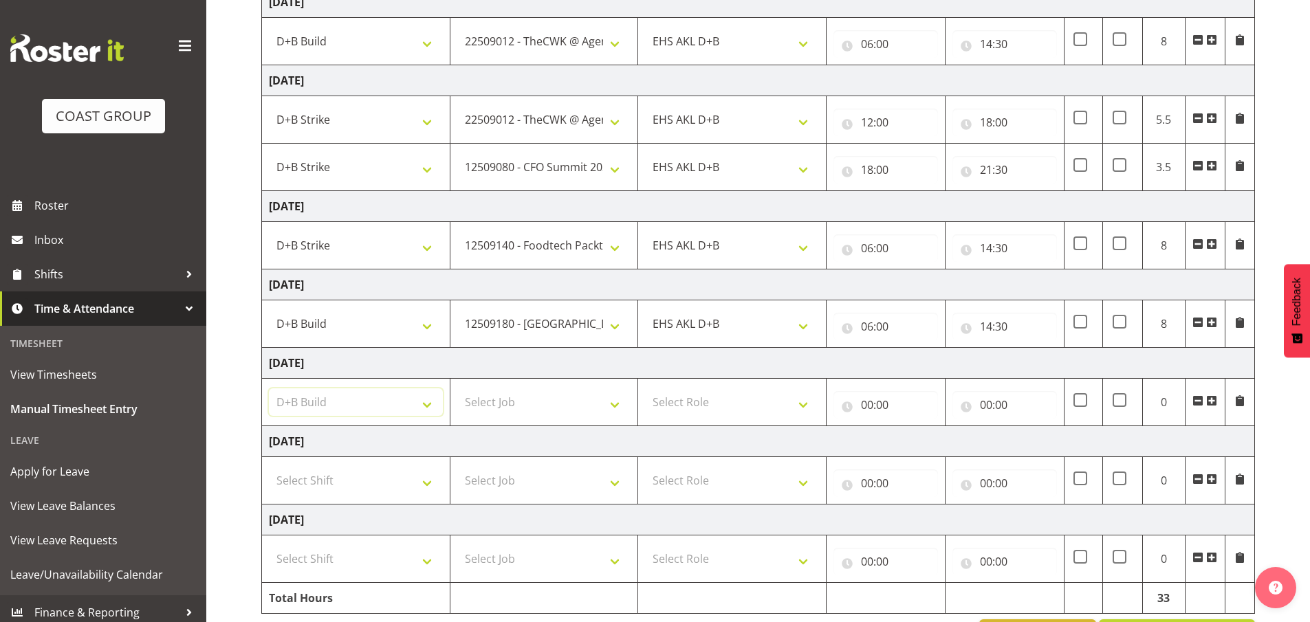
click at [269, 389] on select "Select Shift D+B @ HiNZ D+B Build D+B Build NZACA D+B Build Tech Day OCT 24 D+B…" at bounding box center [356, 403] width 174 height 28
click at [518, 393] on select "Select Job 1 Carlton Events 1 Carlton Hamilton 1 Carlton Wellington 1 EHS WAREH…" at bounding box center [544, 403] width 174 height 28
select select "8955"
click at [457, 389] on select "Select Job 1 Carlton Events 1 Carlton Hamilton 1 Carlton Wellington 1 EHS WAREH…" at bounding box center [544, 403] width 174 height 28
click at [778, 394] on select "Select Role EHS AKL D+B" at bounding box center [732, 403] width 174 height 28
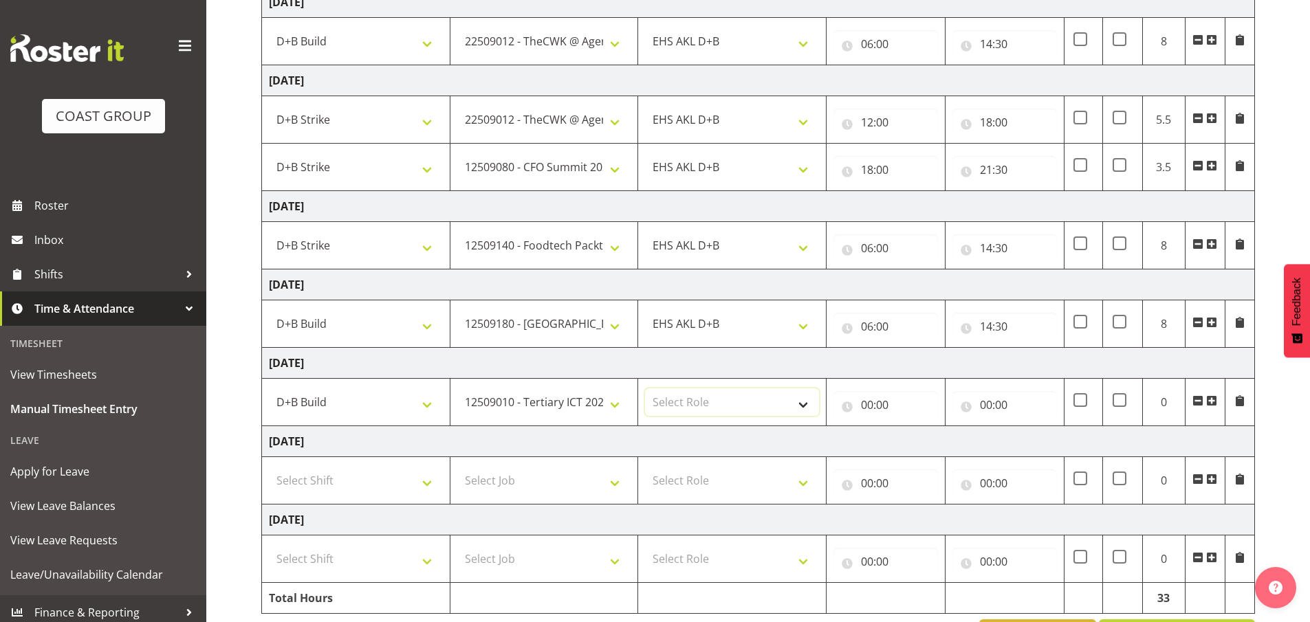
select select "194"
click at [645, 389] on select "Select Role EHS AKL D+B" at bounding box center [732, 403] width 174 height 28
click at [906, 415] on input "00:00" at bounding box center [885, 405] width 105 height 28
click at [919, 444] on select "00 01 02 03 04 05 06 07 08 09 10 11 12 13 14 15 16 17 18 19 20 21 22 23" at bounding box center [927, 441] width 31 height 28
select select "6"
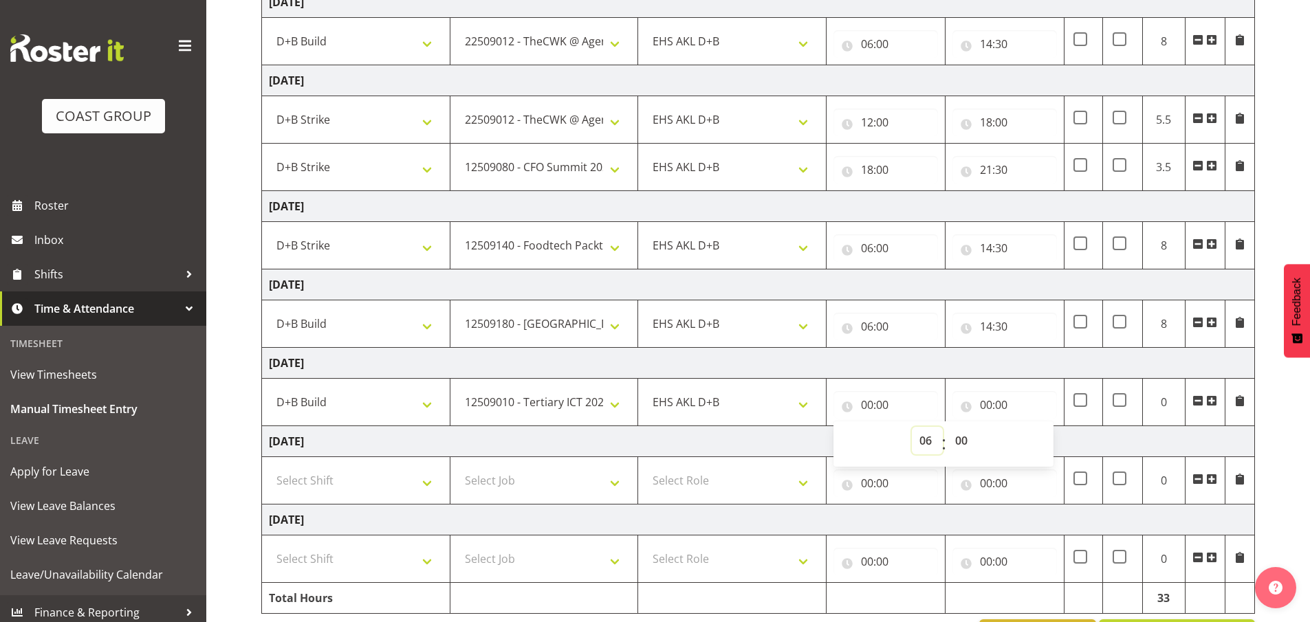
click at [912, 427] on select "00 01 02 03 04 05 06 07 08 09 10 11 12 13 14 15 16 17 18 19 20 21 22 23" at bounding box center [927, 441] width 31 height 28
type input "06:00"
click at [997, 399] on input "00:00" at bounding box center [1004, 405] width 105 height 28
click at [1038, 441] on select "00 01 02 03 04 05 06 07 08 09 10 11 12 13 14 15 16 17 18 19 20 21 22 23" at bounding box center [1046, 441] width 31 height 28
select select "14"
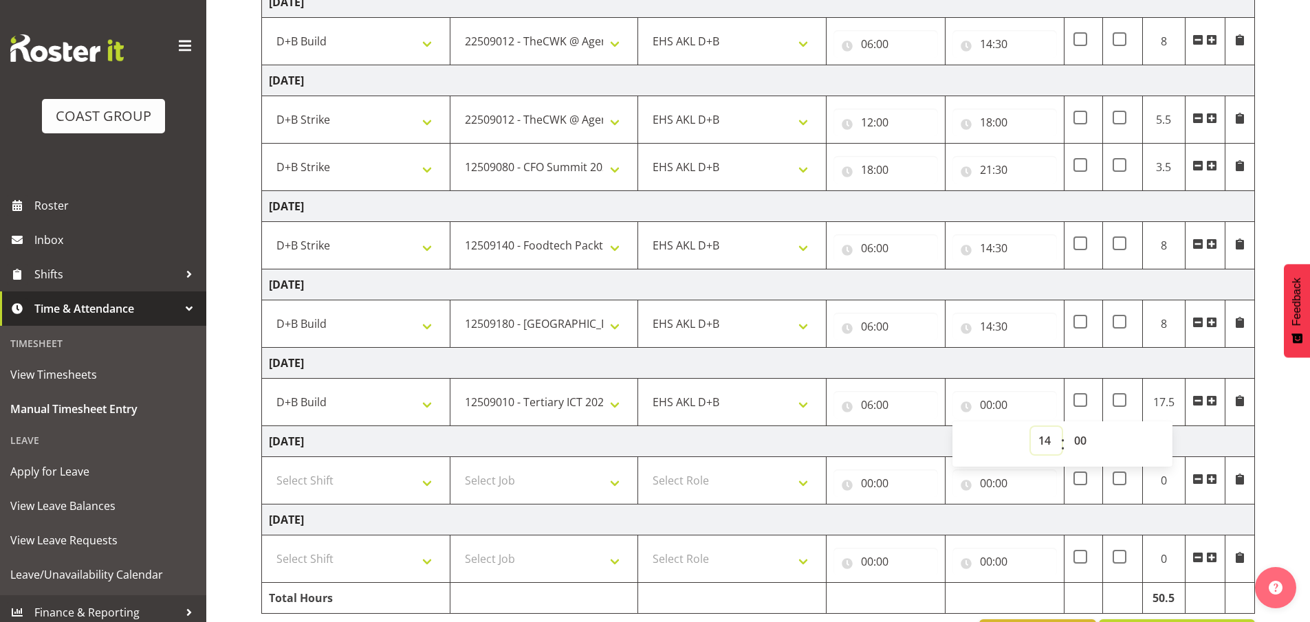
click at [1031, 427] on select "00 01 02 03 04 05 06 07 08 09 10 11 12 13 14 15 16 17 18 19 20 21 22 23" at bounding box center [1046, 441] width 31 height 28
type input "14:00"
click at [1080, 435] on select "00 01 02 03 04 05 06 07 08 09 10 11 12 13 14 15 16 17 18 19 20 21 22 23 24 25 2…" at bounding box center [1082, 441] width 31 height 28
select select "30"
click at [1067, 427] on select "00 01 02 03 04 05 06 07 08 09 10 11 12 13 14 15 16 17 18 19 20 21 22 23 24 25 2…" at bounding box center [1082, 441] width 31 height 28
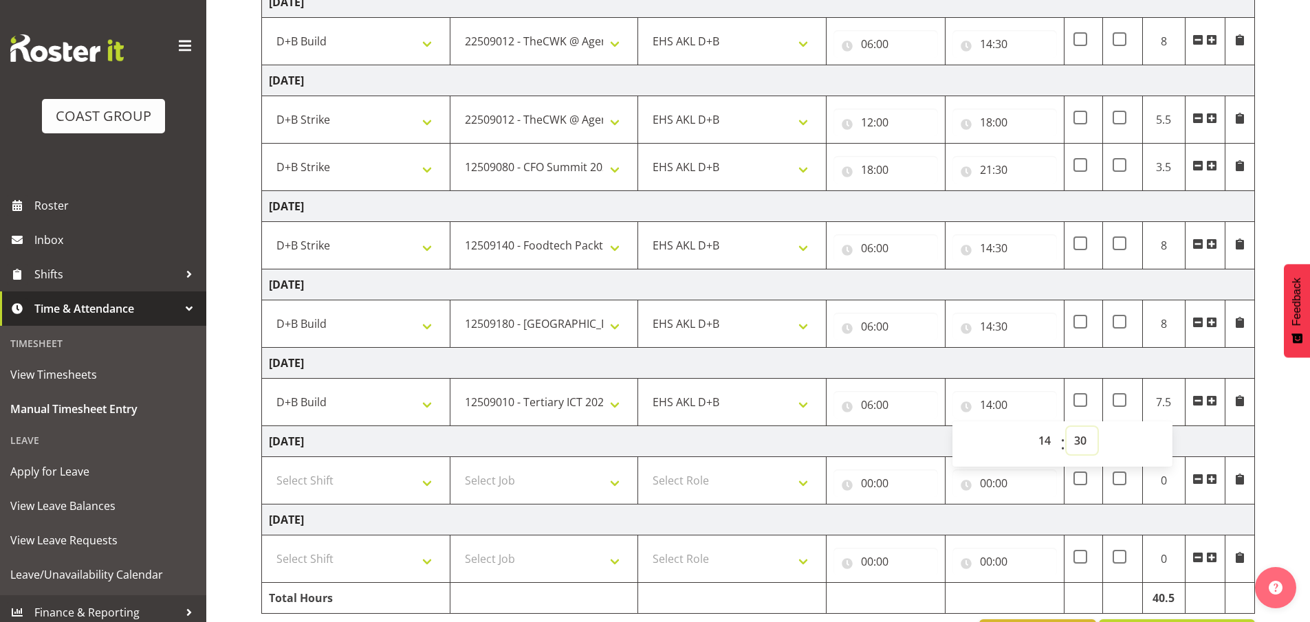
type input "14:30"
click at [411, 492] on select "Select Shift D+B @ HiNZ D+B Build D+B Build NZACA D+B Build Tech Day OCT 24 D+B…" at bounding box center [356, 481] width 174 height 28
select select "1352"
click at [269, 467] on select "Select Shift D+B @ HiNZ D+B Build D+B Build NZACA D+B Build Tech Day OCT 24 D+B…" at bounding box center [356, 481] width 174 height 28
click at [512, 478] on select "Select Job 1 Carlton Events 1 Carlton Hamilton 1 Carlton Wellington 1 EHS WAREH…" at bounding box center [544, 481] width 174 height 28
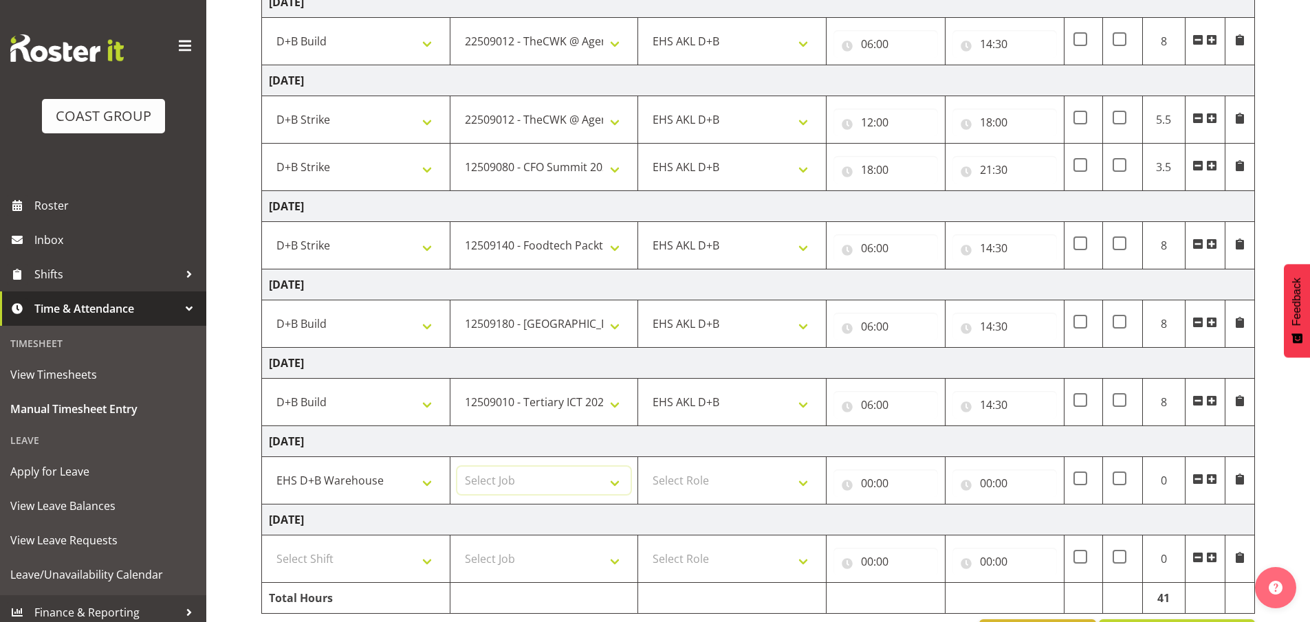
select select "9134"
click at [457, 467] on select "Select Job 1 Carlton Events 1 Carlton Hamilton 1 Carlton Wellington 1 EHS WAREH…" at bounding box center [544, 481] width 174 height 28
click at [787, 488] on select "Select Role EHS AKL D+B" at bounding box center [732, 481] width 174 height 28
select select "194"
click at [645, 467] on select "Select Role EHS AKL D+B" at bounding box center [732, 481] width 174 height 28
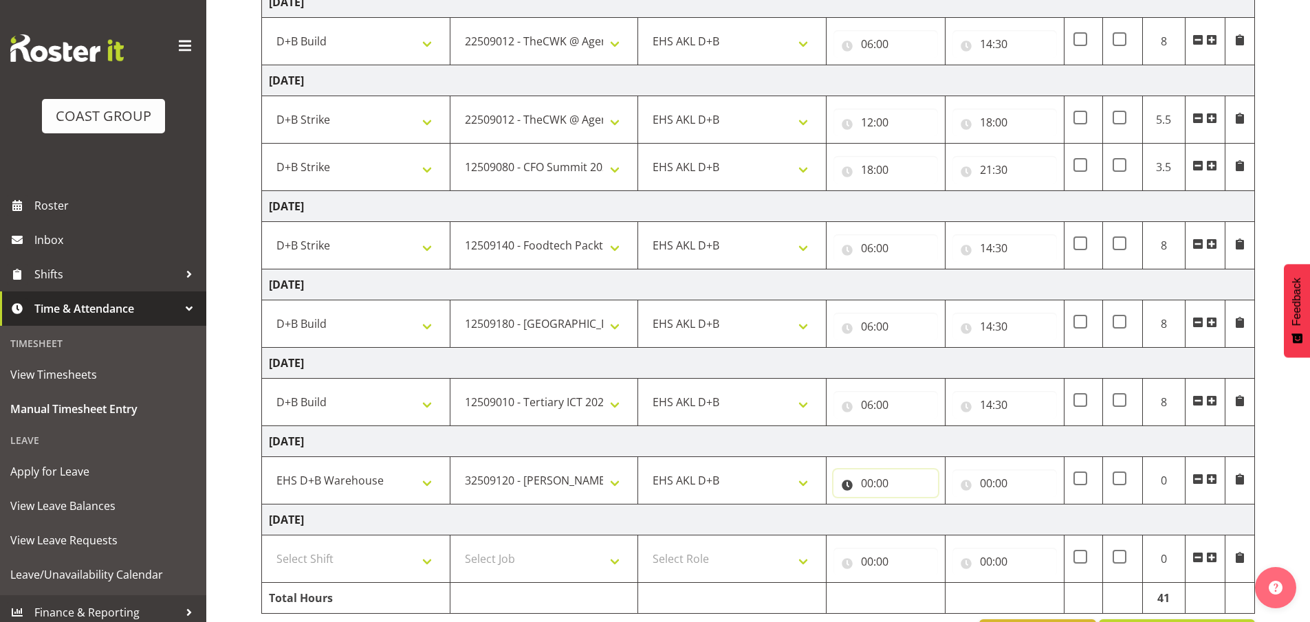
click at [886, 490] on input "00:00" at bounding box center [885, 484] width 105 height 28
click at [924, 527] on select "00 01 02 03 04 05 06 07 08 09 10 11 12 13 14 15 16 17 18 19 20 21 22 23" at bounding box center [927, 519] width 31 height 28
select select "6"
click at [912, 505] on select "00 01 02 03 04 05 06 07 08 09 10 11 12 13 14 15 16 17 18 19 20 21 22 23" at bounding box center [927, 519] width 31 height 28
type input "06:00"
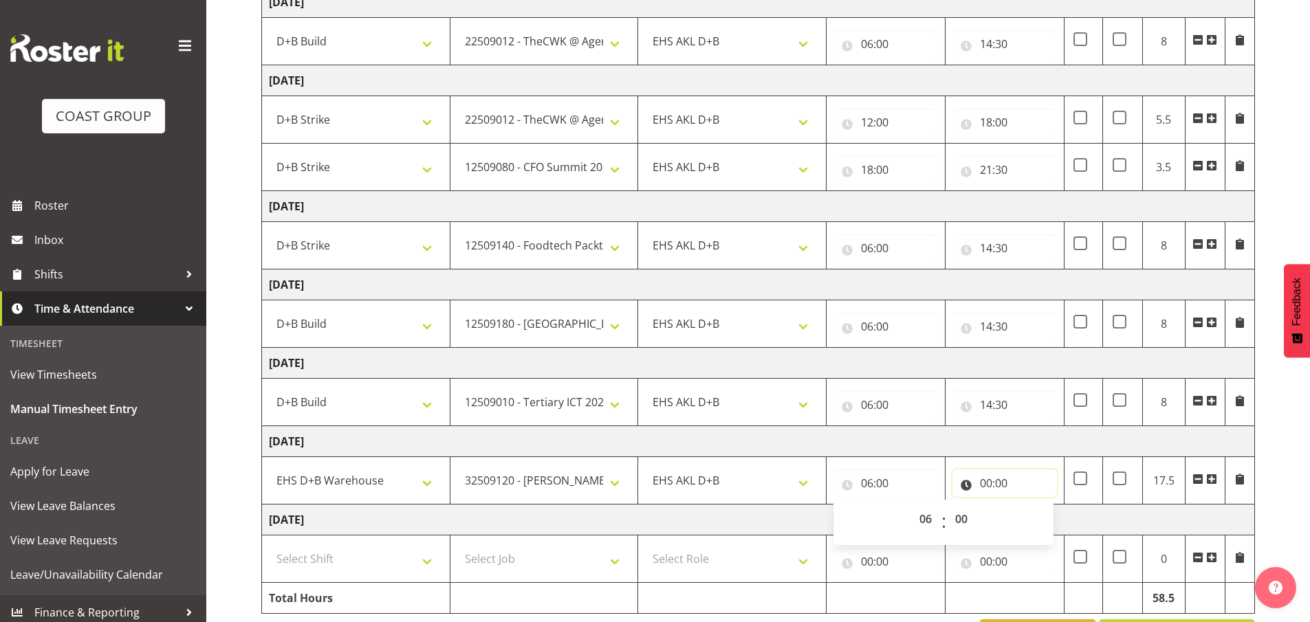
click at [999, 483] on input "00:00" at bounding box center [1004, 484] width 105 height 28
click at [1034, 520] on select "00 01 02 03 04 05 06 07 08 09 10 11 12 13 14 15 16 17 18 19 20 21 22 23" at bounding box center [1046, 519] width 31 height 28
select select "14"
click at [1031, 505] on select "00 01 02 03 04 05 06 07 08 09 10 11 12 13 14 15 16 17 18 19 20 21 22 23" at bounding box center [1046, 519] width 31 height 28
type input "14:00"
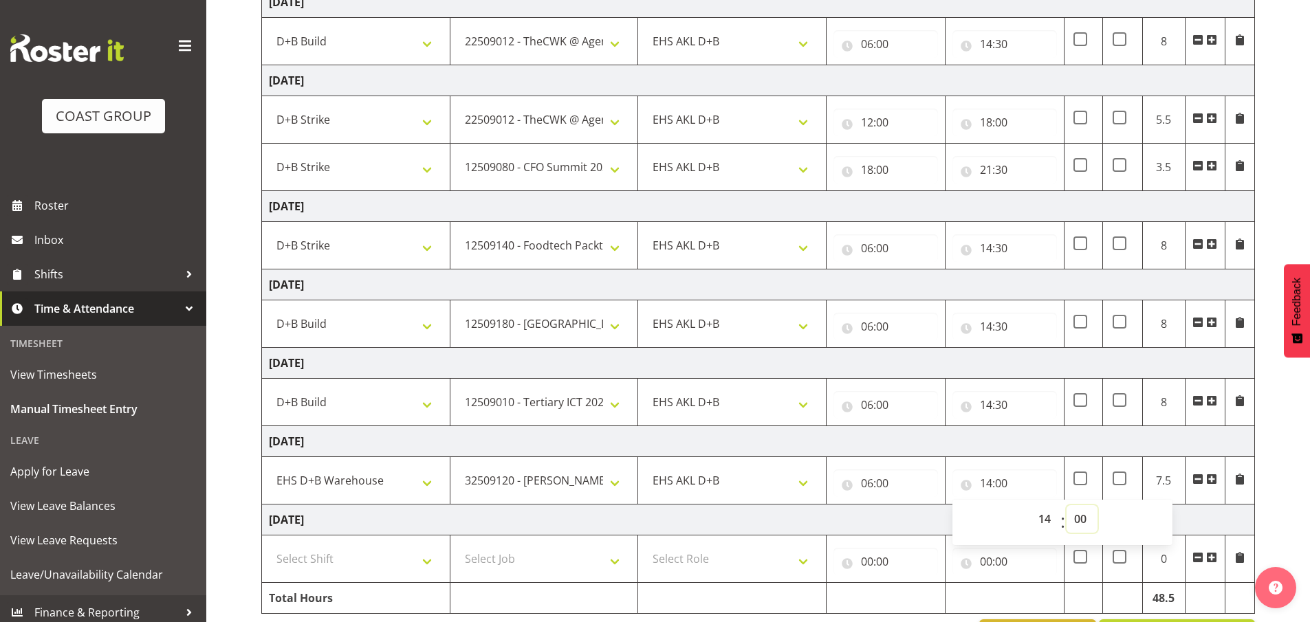
click at [1076, 516] on select "00 01 02 03 04 05 06 07 08 09 10 11 12 13 14 15 16 17 18 19 20 21 22 23 24 25 2…" at bounding box center [1082, 519] width 31 height 28
select select "30"
click at [1067, 505] on select "00 01 02 03 04 05 06 07 08 09 10 11 12 13 14 15 16 17 18 19 20 21 22 23 24 25 2…" at bounding box center [1082, 519] width 31 height 28
type input "14:30"
click at [411, 560] on select "Select Shift D+B @ HiNZ D+B Build D+B Build NZACA D+B Build Tech Day OCT 24 D+B…" at bounding box center [356, 559] width 174 height 28
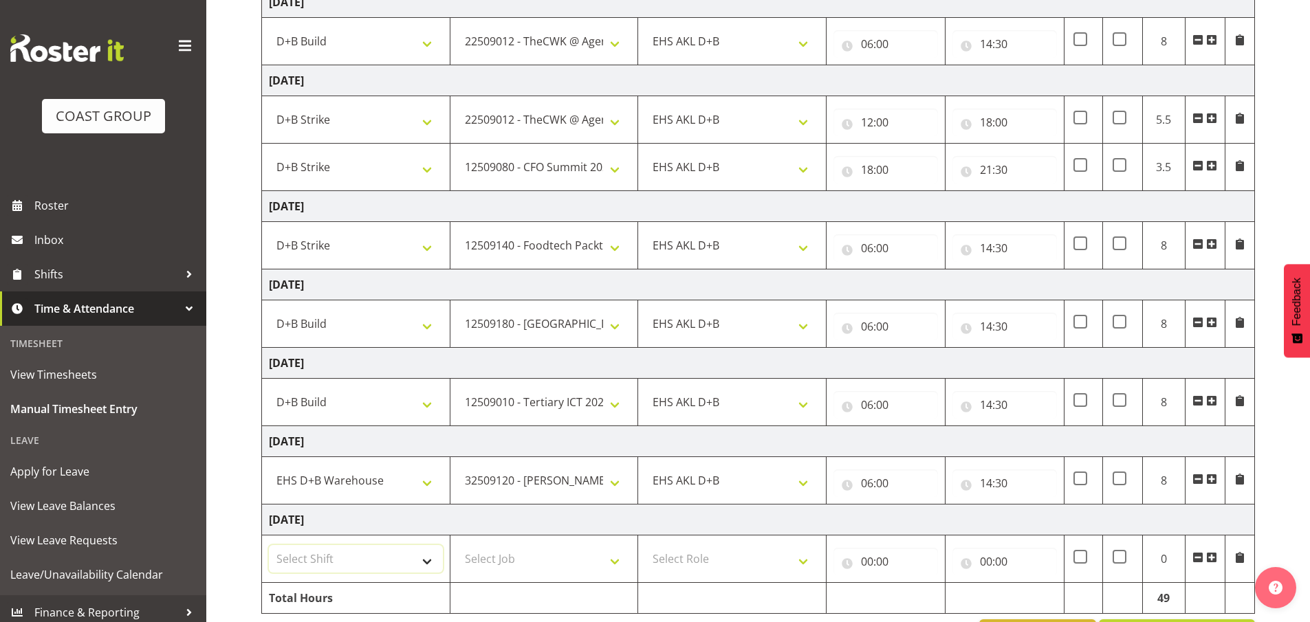
select select "1352"
click at [269, 545] on select "Select Shift D+B @ HiNZ D+B Build D+B Build NZACA D+B Build Tech Day OCT 24 D+B…" at bounding box center [356, 559] width 174 height 28
click at [525, 557] on select "Select Job 1 Carlton Events 1 Carlton Hamilton 1 Carlton Wellington 1 EHS WAREH…" at bounding box center [544, 559] width 174 height 28
select select "9134"
click at [457, 545] on select "Select Job 1 Carlton Events 1 Carlton Hamilton 1 Carlton Wellington 1 EHS WAREH…" at bounding box center [544, 559] width 174 height 28
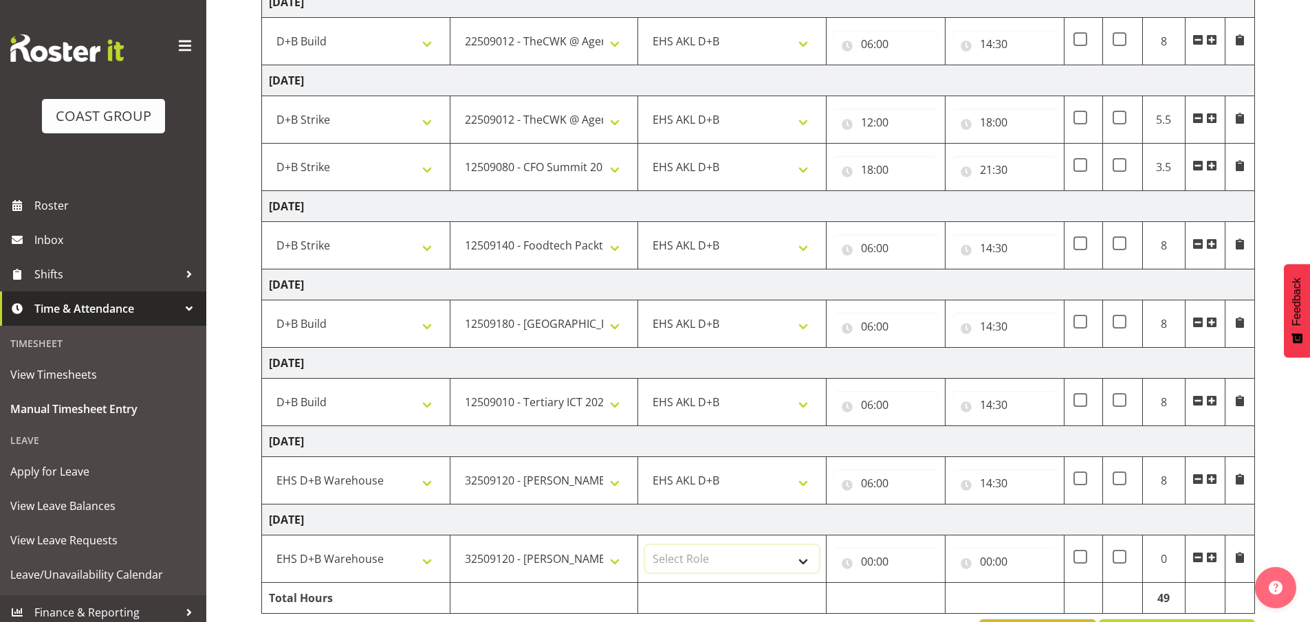
click at [693, 549] on select "Select Role EHS AKL D+B" at bounding box center [732, 559] width 174 height 28
select select "194"
click at [645, 545] on select "Select Role EHS AKL D+B" at bounding box center [732, 559] width 174 height 28
click at [873, 564] on input "00:00" at bounding box center [885, 562] width 105 height 28
click at [916, 600] on select "00 01 02 03 04 05 06 07 08 09 10 11 12 13 14 15 16 17 18 19 20 21 22 23" at bounding box center [927, 598] width 31 height 28
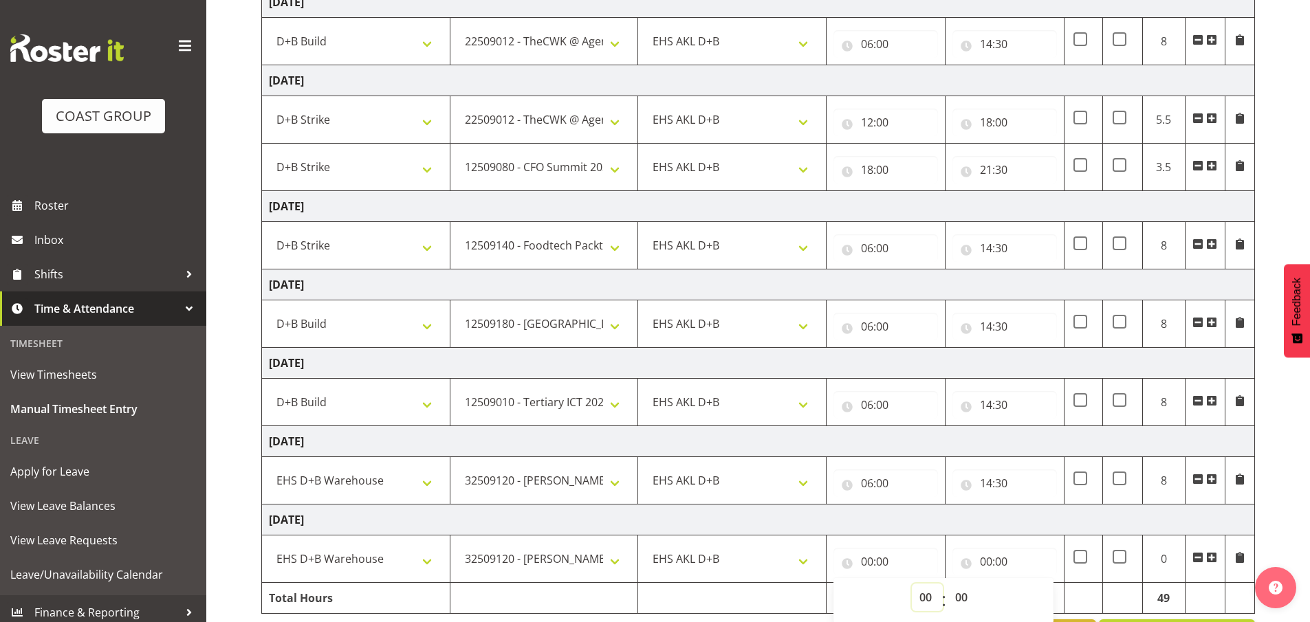
select select "6"
click at [912, 584] on select "00 01 02 03 04 05 06 07 08 09 10 11 12 13 14 15 16 17 18 19 20 21 22 23" at bounding box center [927, 598] width 31 height 28
type input "06:00"
click at [980, 550] on input "00:00" at bounding box center [1004, 562] width 105 height 28
click at [1034, 593] on select "00 01 02 03 04 05 06 07 08 09 10 11 12 13 14 15 16 17 18 19 20 21 22 23" at bounding box center [1046, 598] width 31 height 28
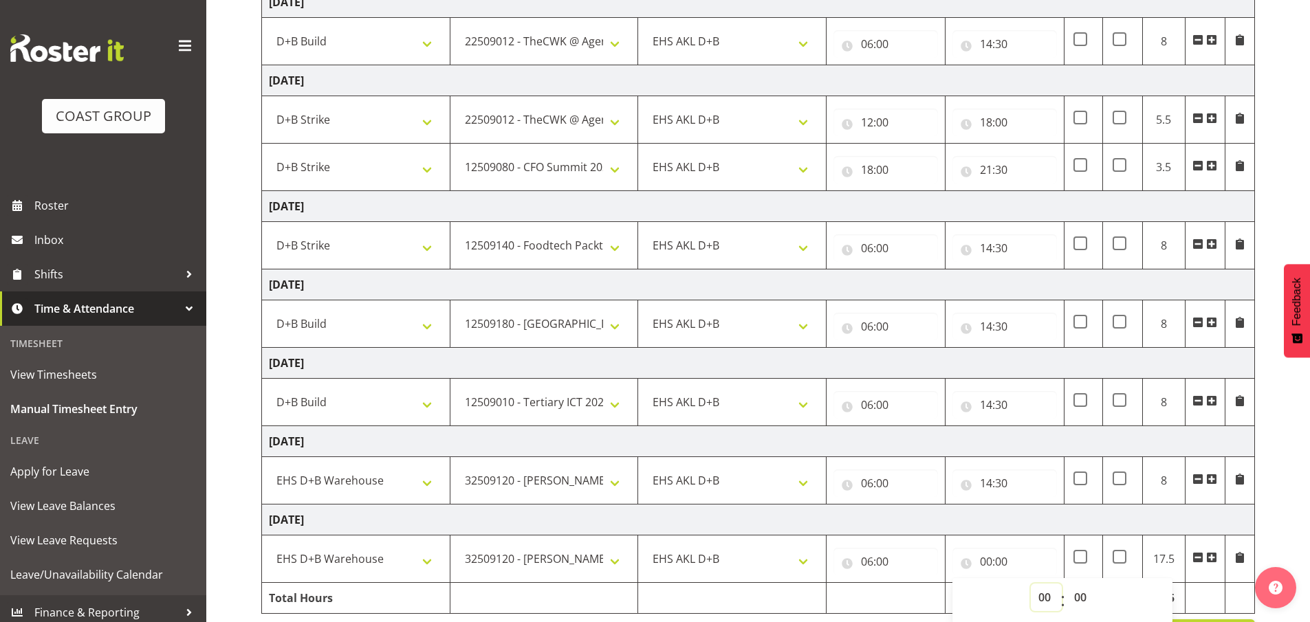
select select "14"
click at [1031, 584] on select "00 01 02 03 04 05 06 07 08 09 10 11 12 13 14 15 16 17 18 19 20 21 22 23" at bounding box center [1046, 598] width 31 height 28
type input "14:00"
click at [1083, 596] on select "00 01 02 03 04 05 06 07 08 09 10 11 12 13 14 15 16 17 18 19 20 21 22 23 24 25 2…" at bounding box center [1082, 598] width 31 height 28
select select "30"
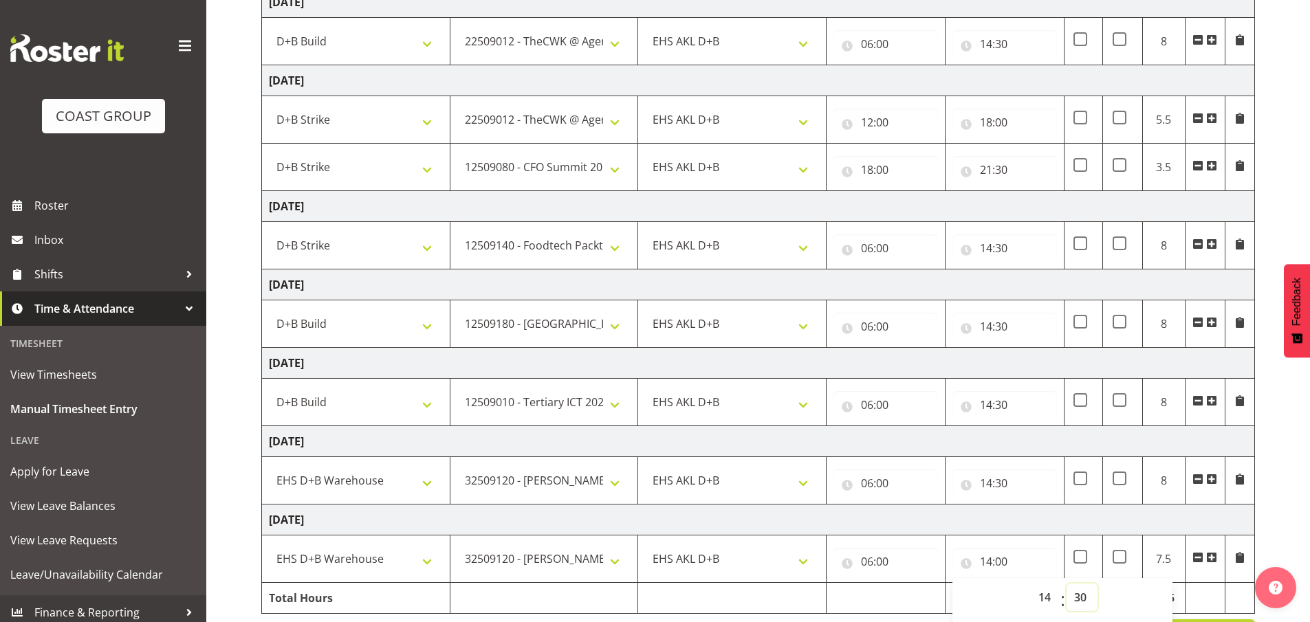
click at [1067, 584] on select "00 01 02 03 04 05 06 07 08 09 10 11 12 13 14 15 16 17 18 19 20 21 22 23 24 25 2…" at bounding box center [1082, 598] width 31 height 28
type input "14:30"
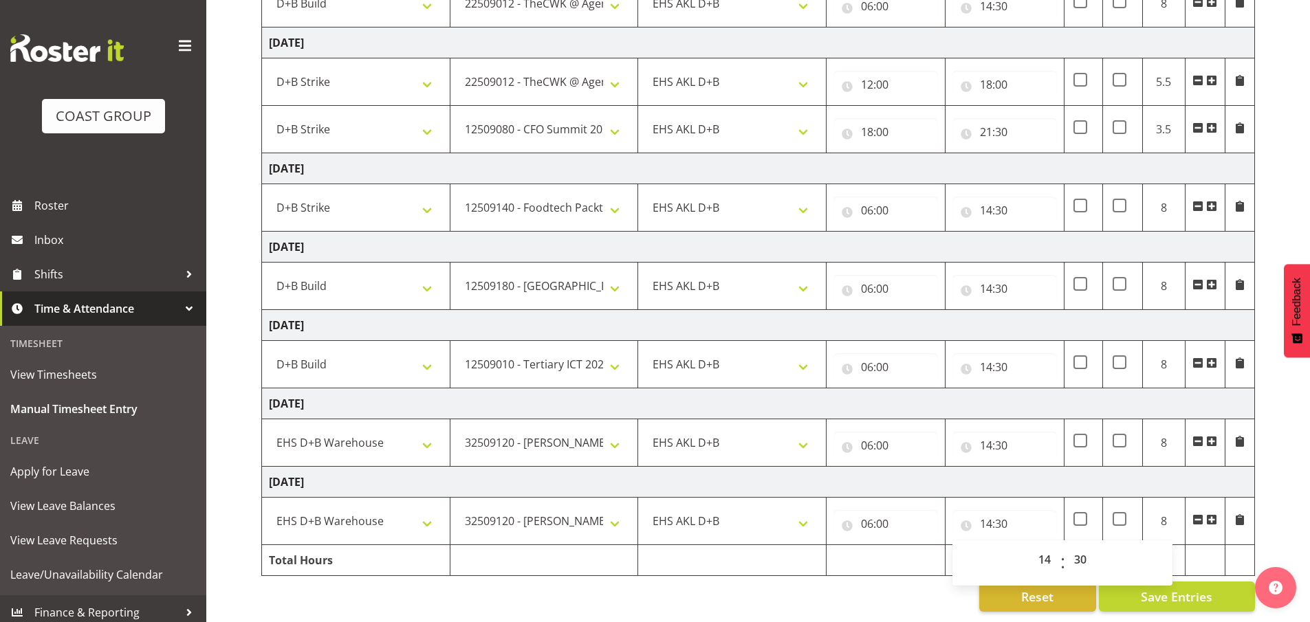
click at [1273, 448] on div "September 3rd - September 9th 2025 MEA - Meal Allowance AWA - Away Allowence Sh…" at bounding box center [785, 232] width 1049 height 779
click at [1179, 588] on span "Save Entries" at bounding box center [1177, 597] width 72 height 18
